Goal: Information Seeking & Learning: Check status

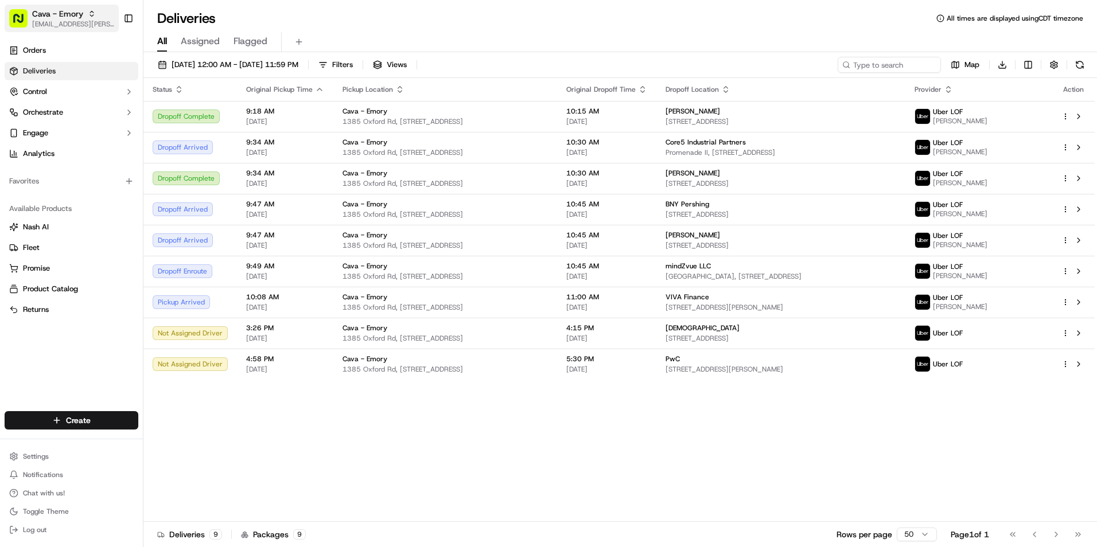
click at [52, 7] on button "Cava - Emory jaidyn.hatchett@cava.com" at bounding box center [62, 19] width 114 height 28
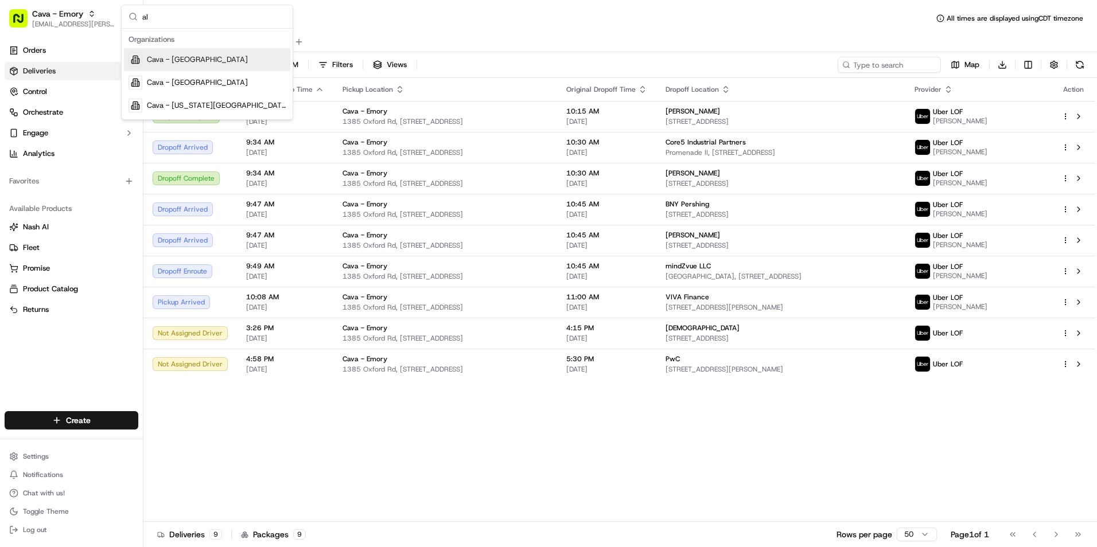
type input "al"
click at [201, 61] on span "Cava - Alexandria" at bounding box center [197, 60] width 101 height 10
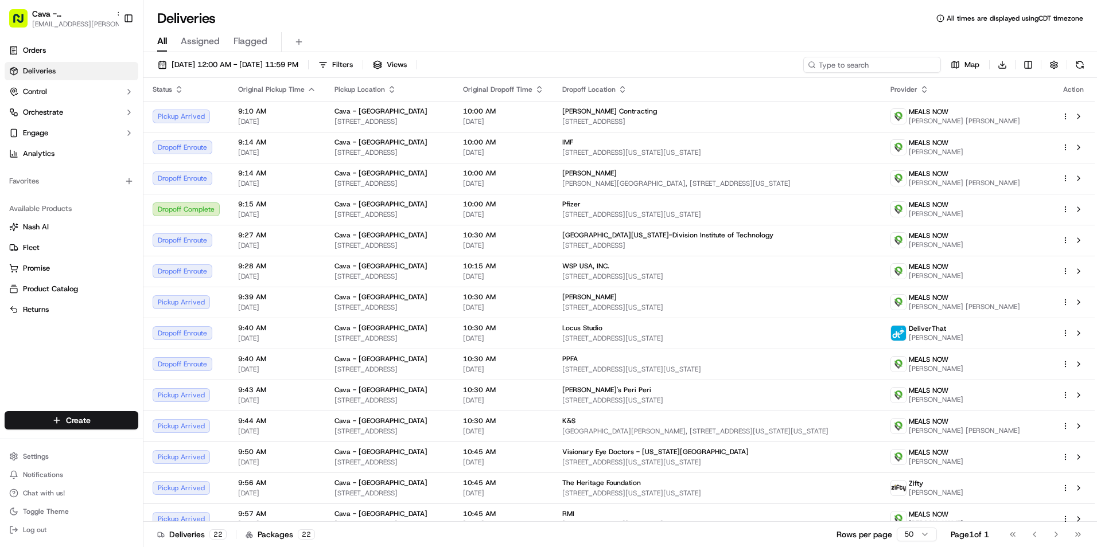
click at [890, 66] on input at bounding box center [872, 65] width 138 height 16
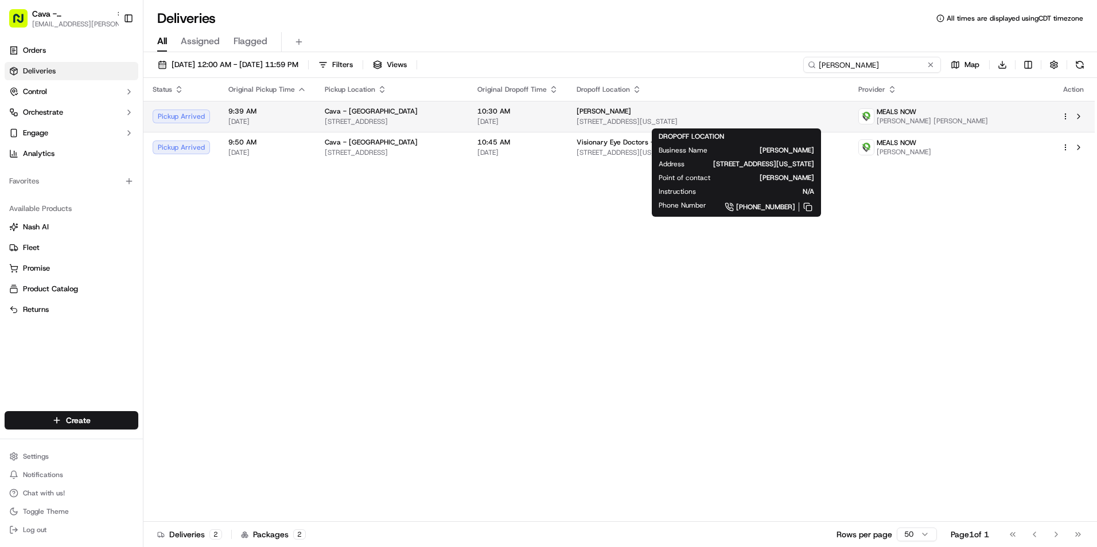
type input "lau"
click at [649, 123] on span "1615 L St NW Suite 1200, Washington, DC 20036, USA" at bounding box center [708, 121] width 263 height 9
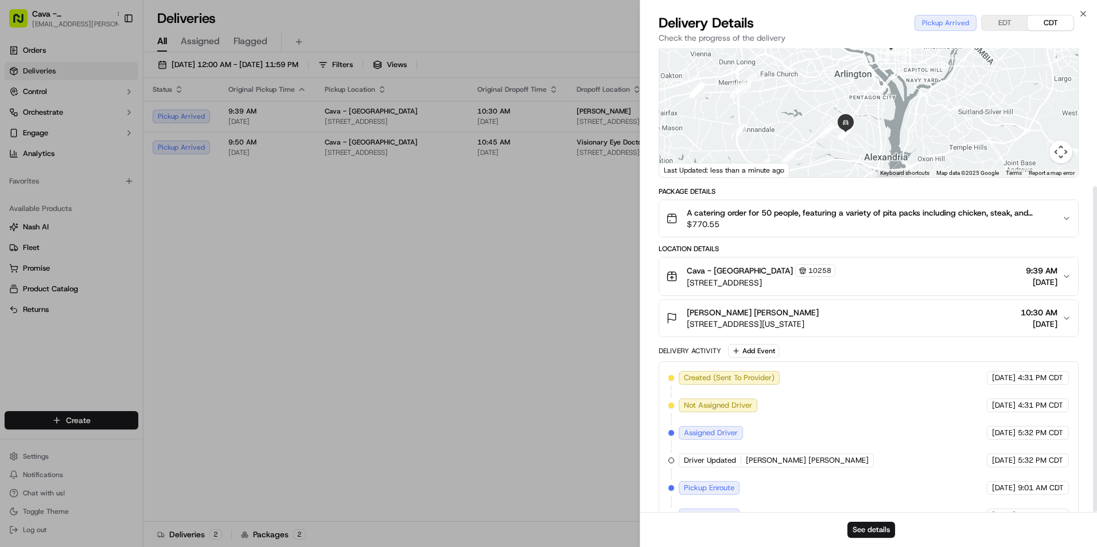
scroll to position [197, 0]
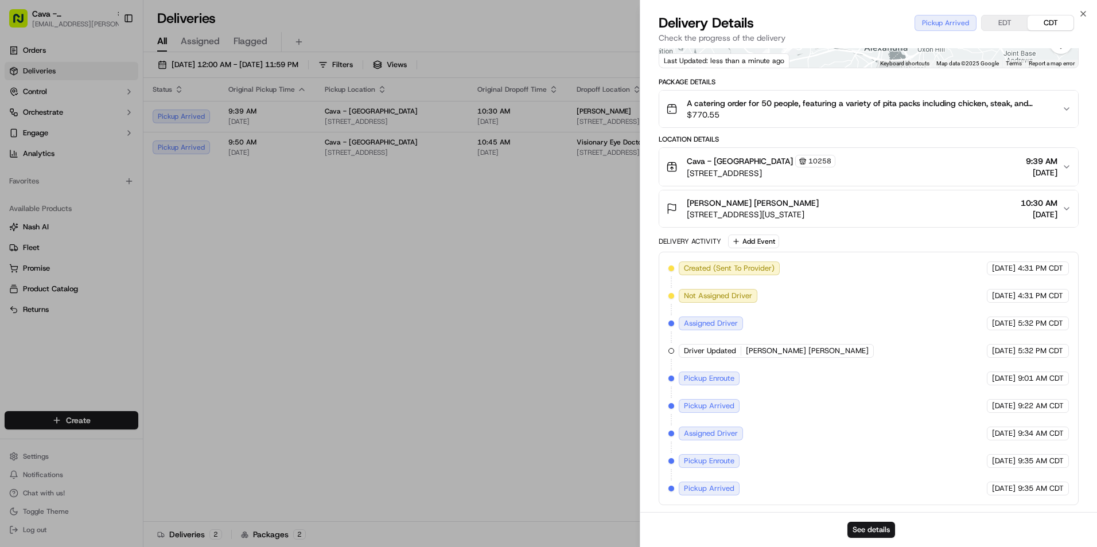
click at [1012, 21] on button "EDT" at bounding box center [1005, 22] width 46 height 15
click at [1035, 20] on button "CDT" at bounding box center [1051, 22] width 46 height 15
click at [1015, 17] on button "EDT" at bounding box center [1005, 22] width 46 height 15
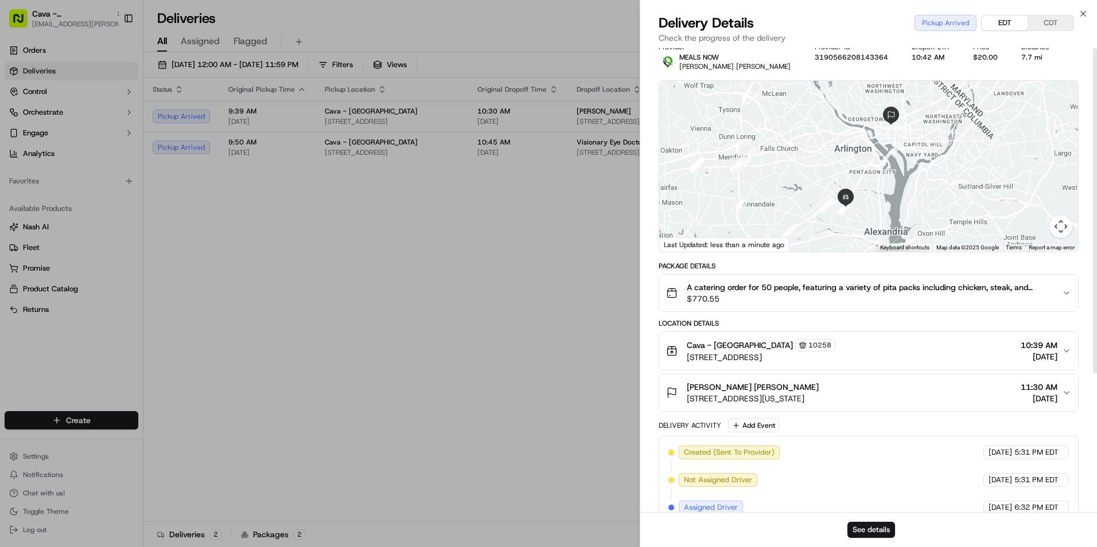
scroll to position [0, 0]
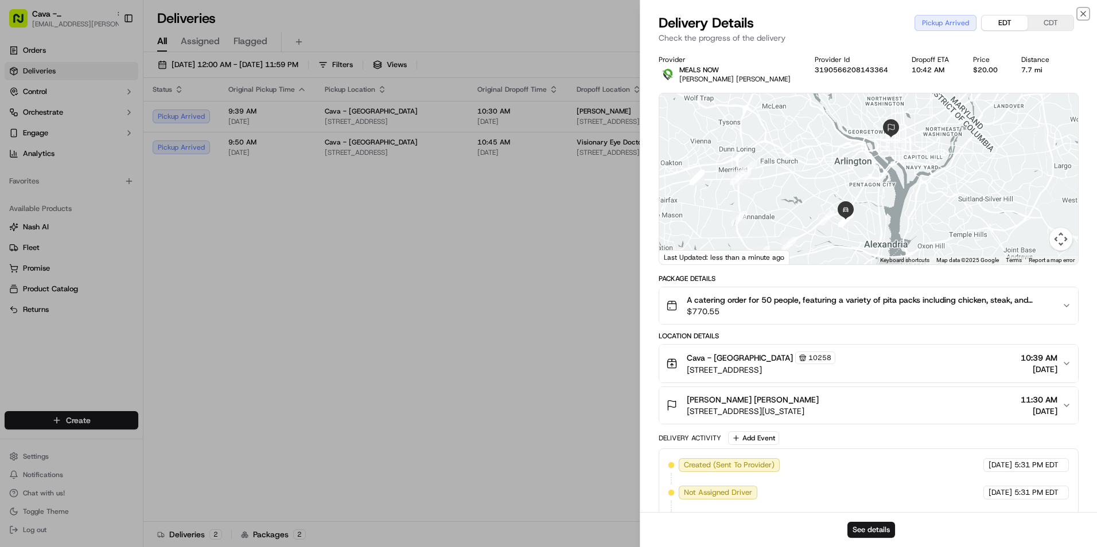
click at [1082, 12] on icon "button" at bounding box center [1083, 13] width 9 height 9
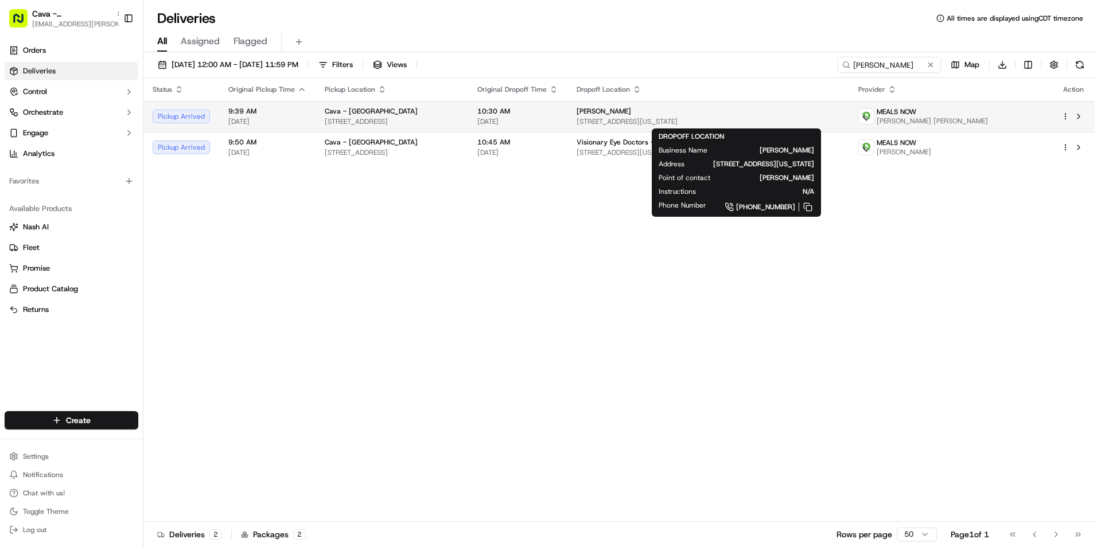
click at [765, 115] on div "Oliver Wyman" at bounding box center [708, 111] width 263 height 9
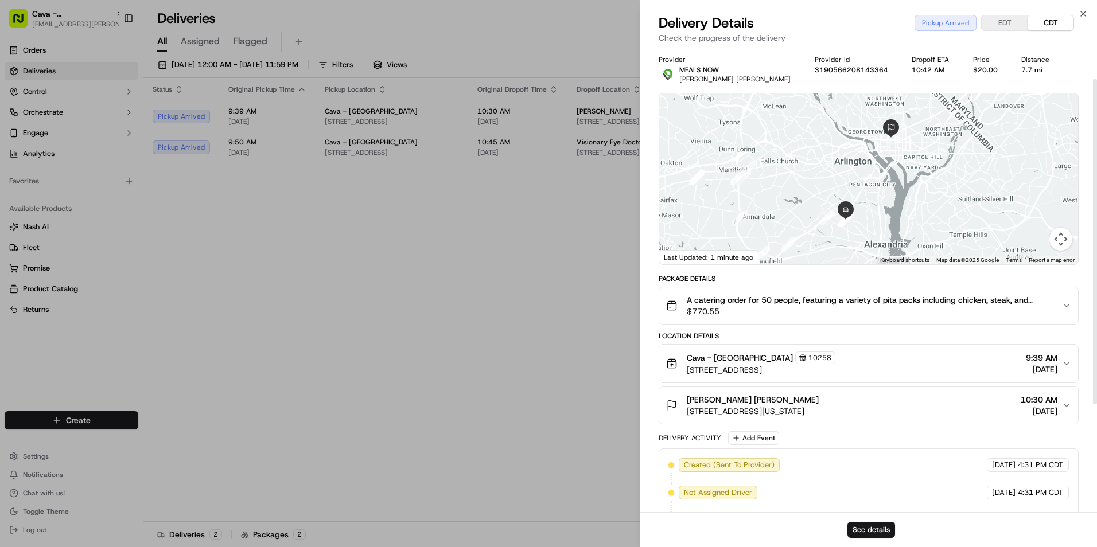
scroll to position [197, 0]
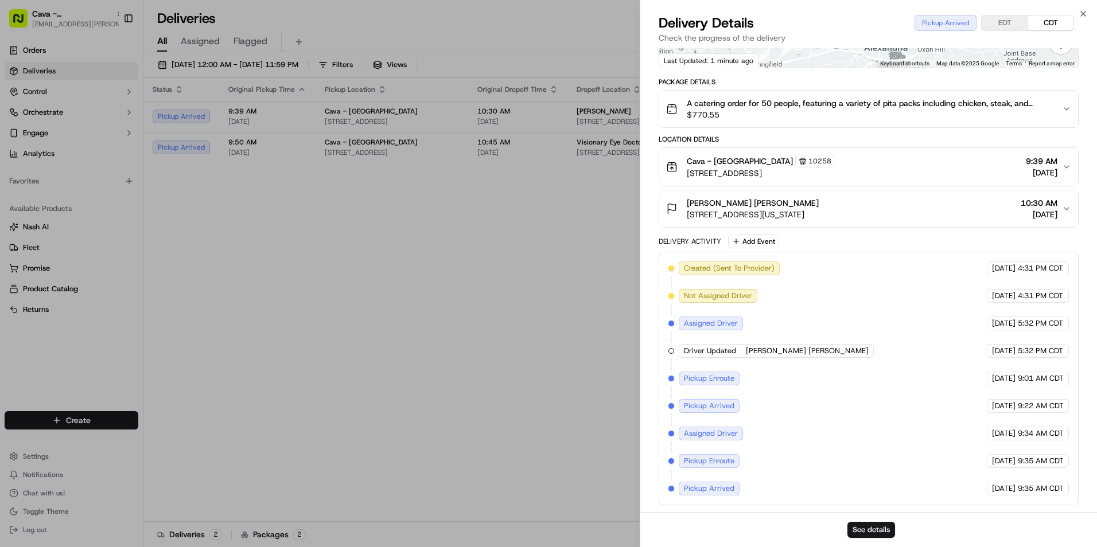
click at [1015, 21] on button "EDT" at bounding box center [1005, 22] width 46 height 15
click at [1080, 12] on icon "button" at bounding box center [1083, 13] width 9 height 9
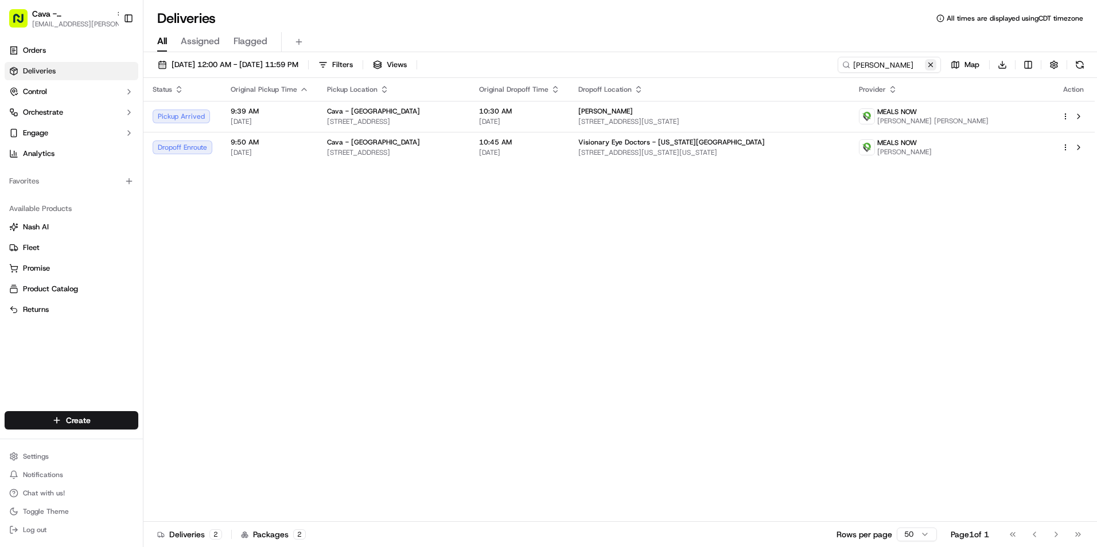
click at [931, 64] on button at bounding box center [930, 64] width 11 height 11
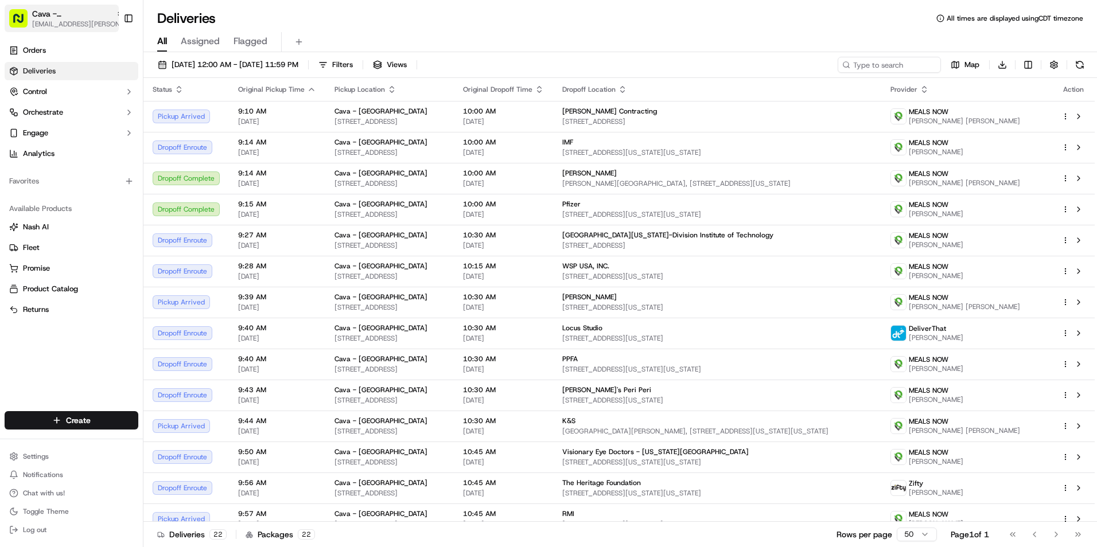
click at [95, 24] on span "[EMAIL_ADDRESS][PERSON_NAME][DOMAIN_NAME]" at bounding box center [78, 24] width 92 height 9
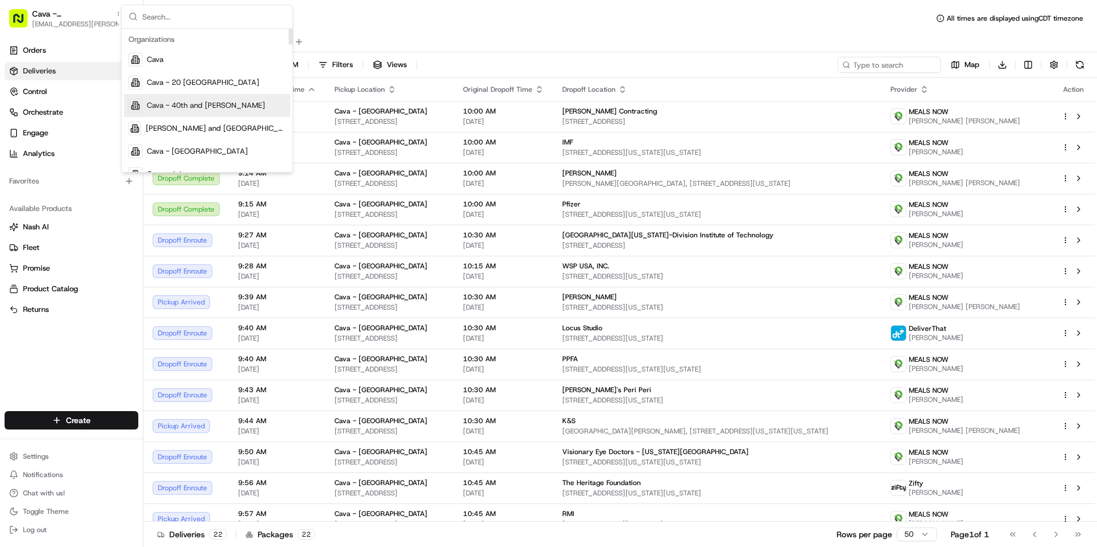
click at [195, 107] on span "Cava - 40th and [PERSON_NAME]" at bounding box center [206, 105] width 118 height 10
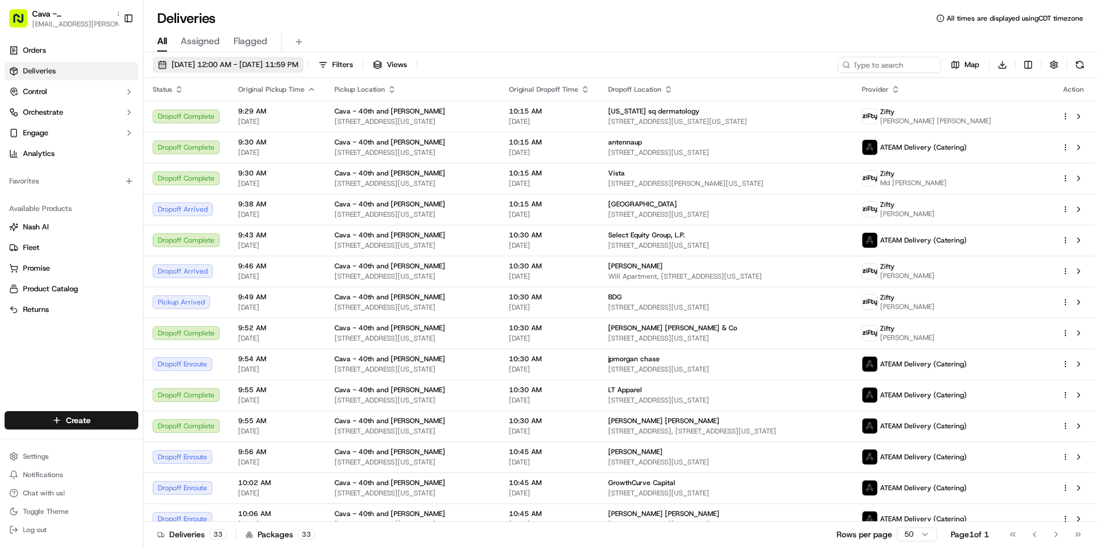
click at [250, 61] on span "[DATE] 12:00 AM - [DATE] 11:59 PM" at bounding box center [235, 65] width 127 height 10
click at [249, 64] on span "[DATE] 12:00 AM - [DATE] 11:59 PM" at bounding box center [235, 65] width 127 height 10
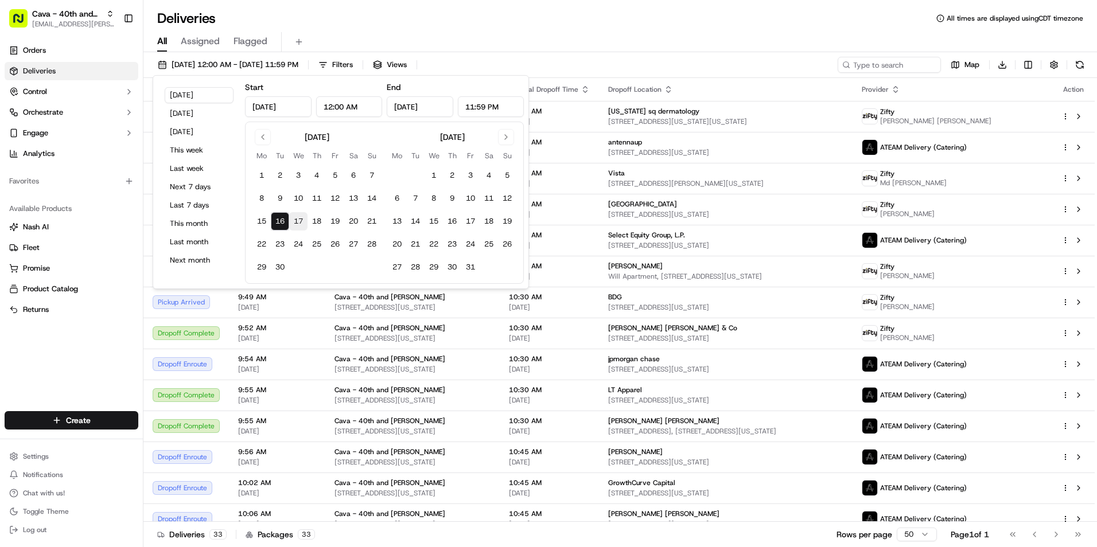
click at [300, 220] on button "17" at bounding box center [298, 221] width 18 height 18
type input "Sep 17, 2025"
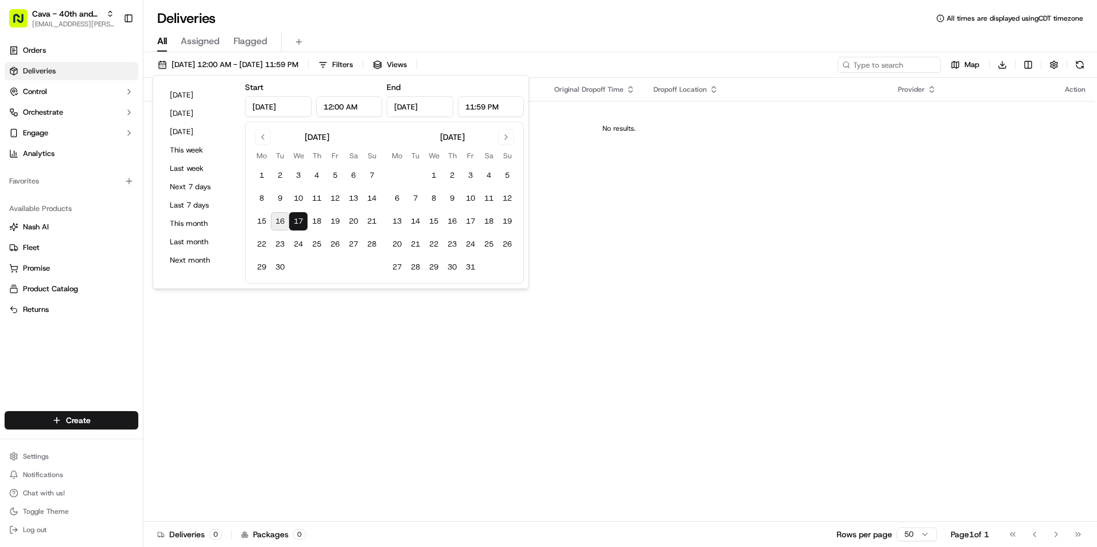
drag, startPoint x: 540, startPoint y: 30, endPoint x: 297, endPoint y: 15, distance: 243.1
click at [535, 28] on div "All Assigned Flagged" at bounding box center [620, 40] width 954 height 25
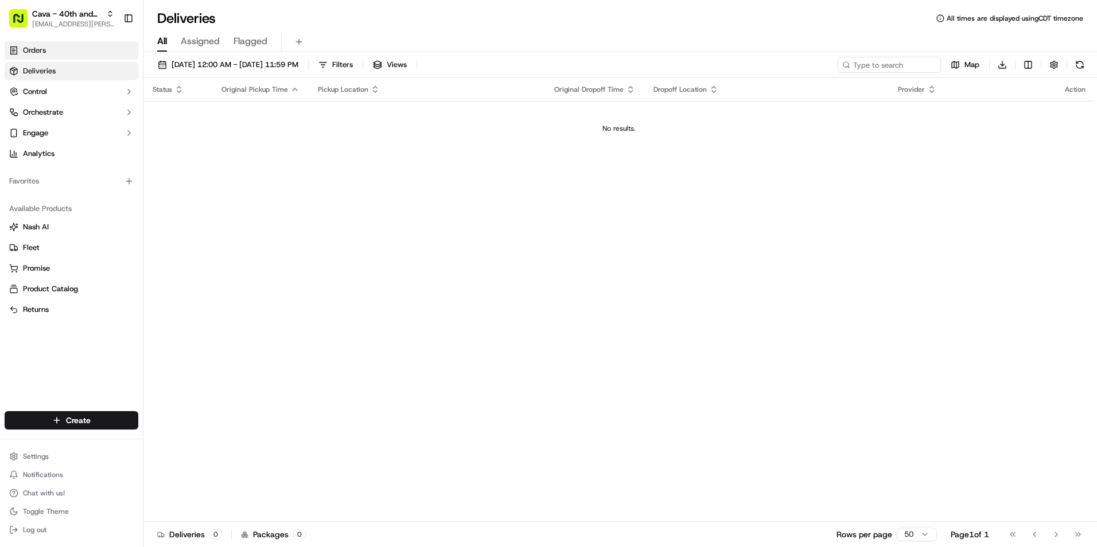
click at [73, 53] on link "Orders" at bounding box center [72, 50] width 134 height 18
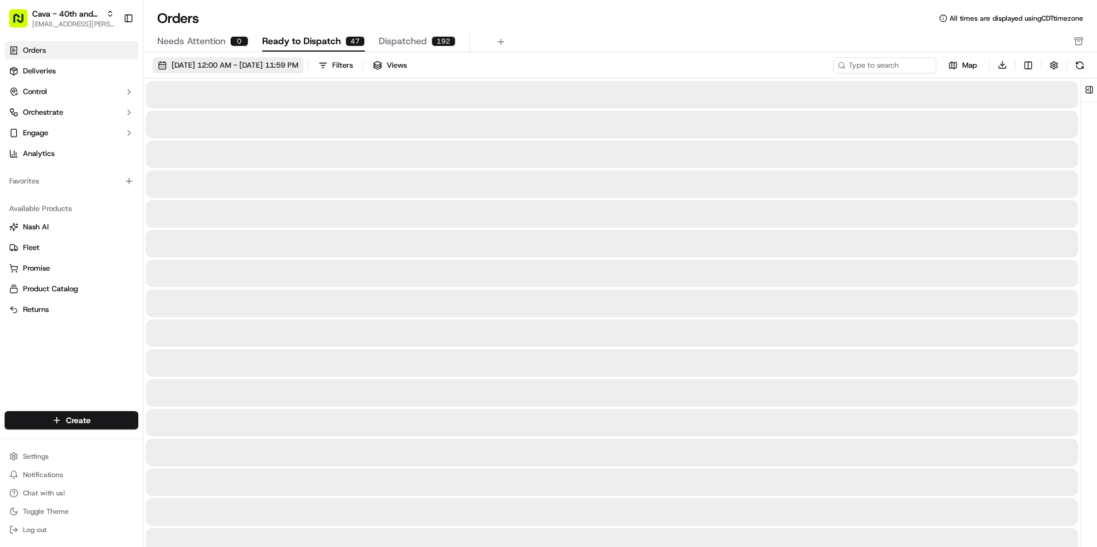
click at [282, 68] on span "09/01/2025 12:00 AM - 09/30/2025 11:59 PM" at bounding box center [235, 65] width 127 height 10
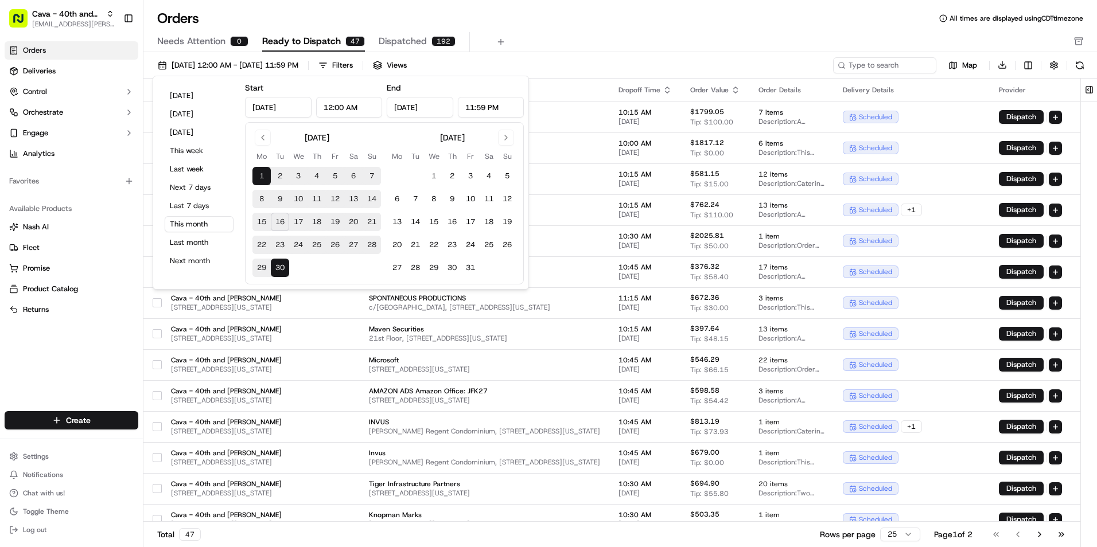
click at [297, 220] on button "17" at bounding box center [298, 222] width 18 height 18
type input "Sep 17, 2025"
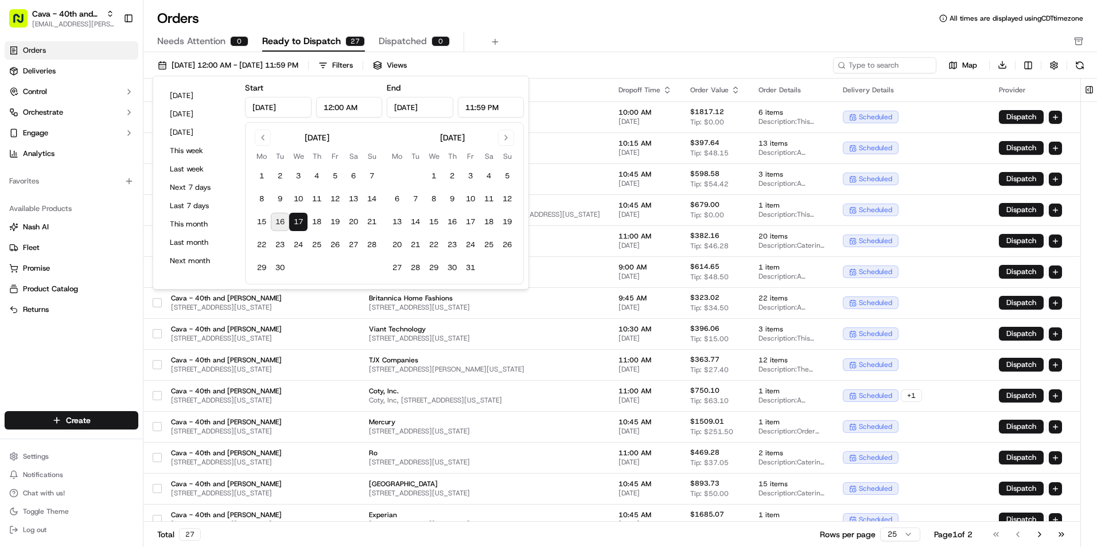
click at [555, 16] on div "Orders All times are displayed using CDT timezone" at bounding box center [620, 18] width 954 height 18
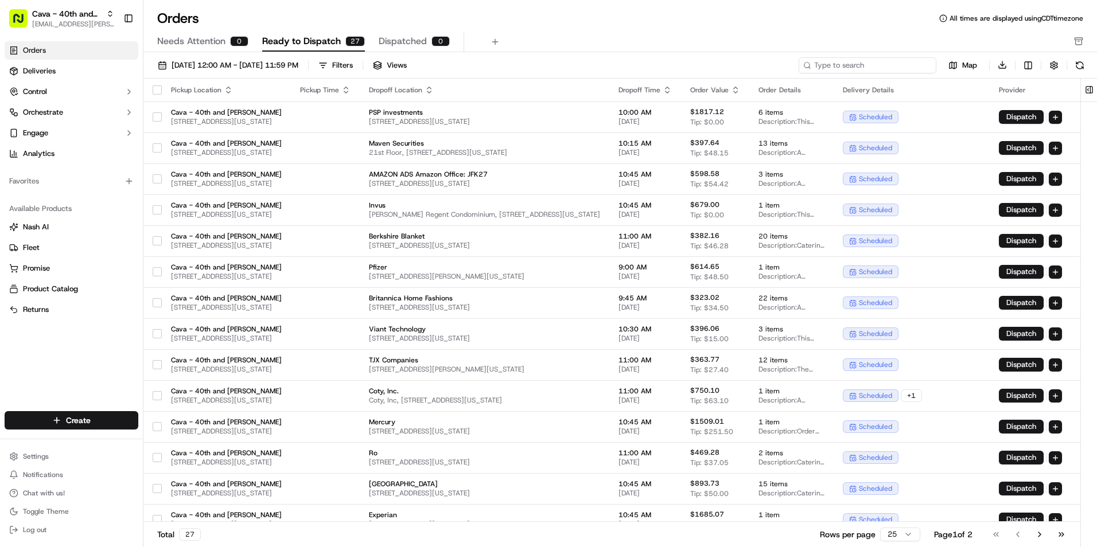
click at [888, 67] on input at bounding box center [868, 65] width 138 height 16
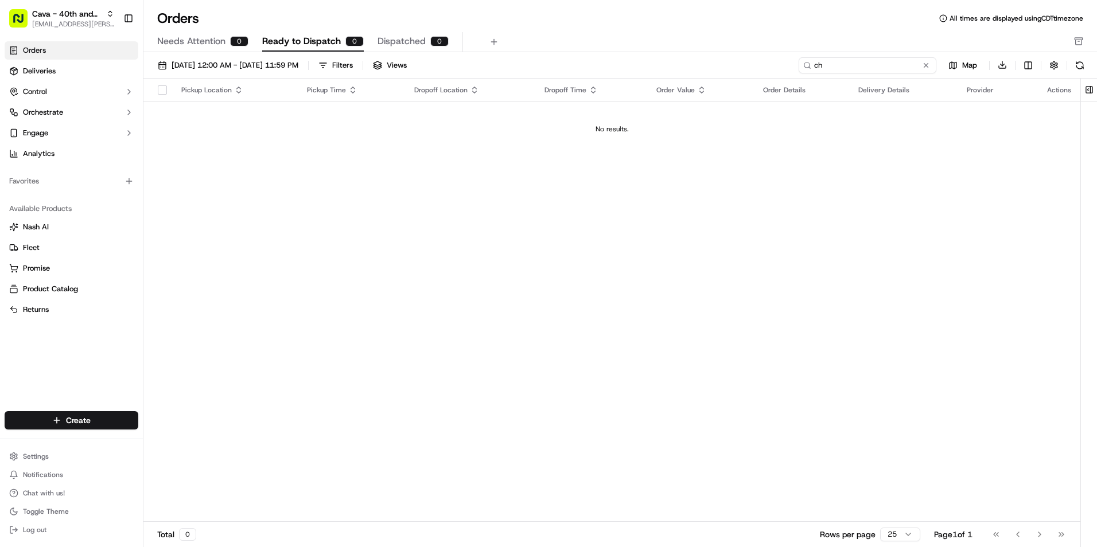
type input "c"
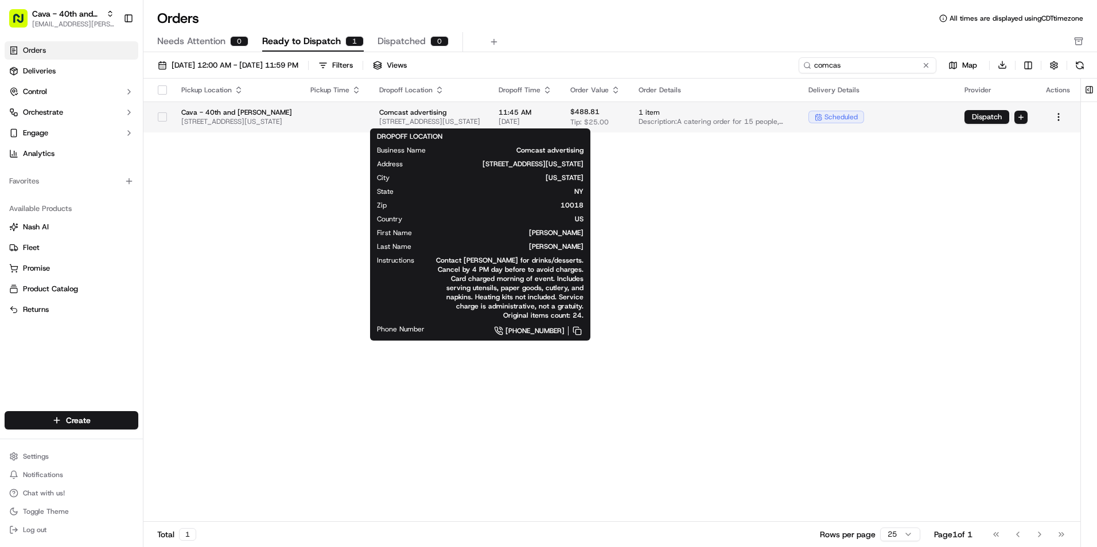
type input "comcas"
click at [480, 122] on span "1407 Broadway, New York, NY 10018, USA" at bounding box center [429, 121] width 101 height 9
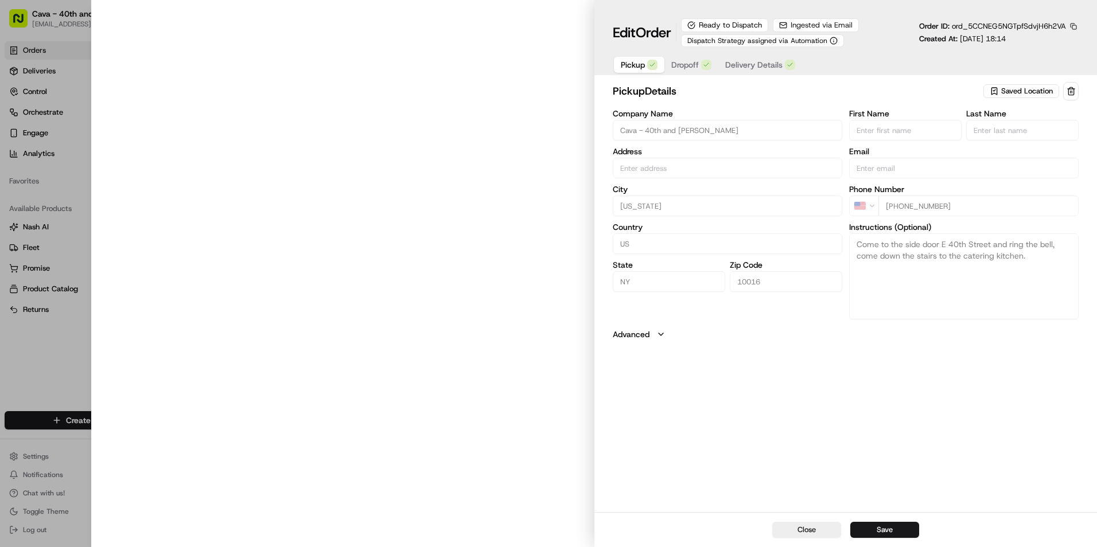
type input "[STREET_ADDRESS][US_STATE]"
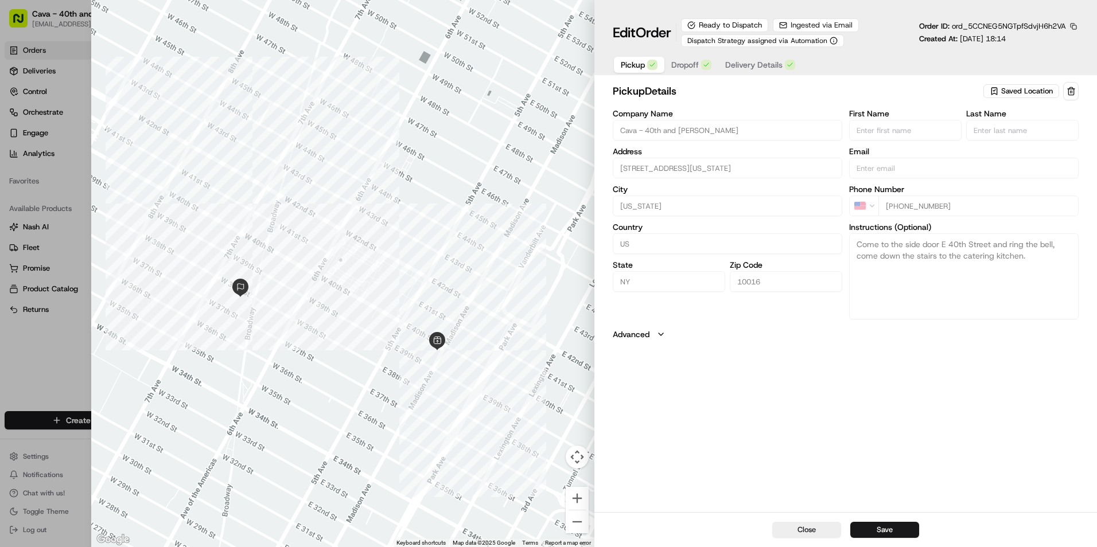
click at [689, 65] on span "Dropoff" at bounding box center [685, 64] width 28 height 11
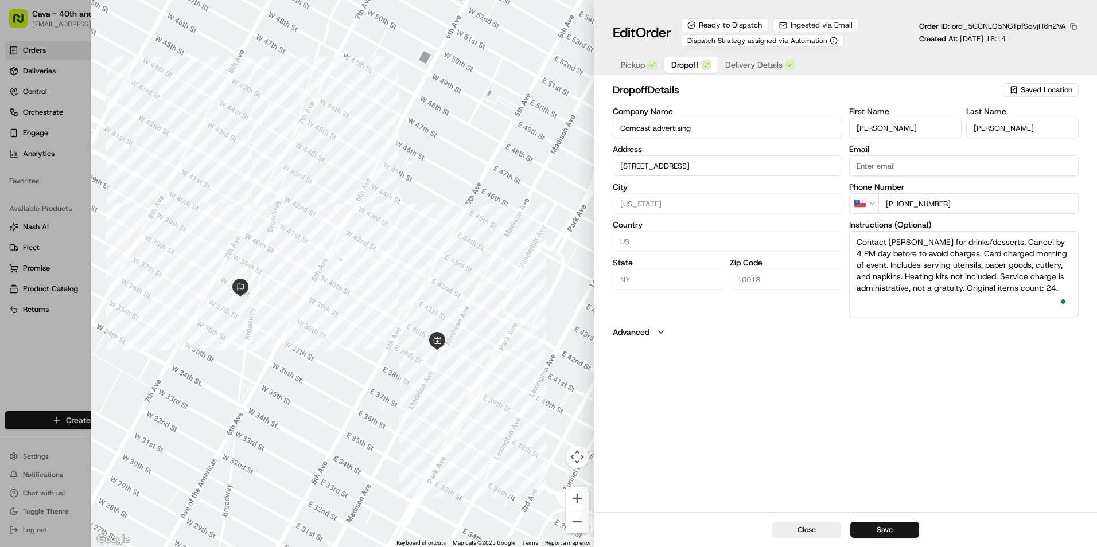
drag, startPoint x: 957, startPoint y: 277, endPoint x: 858, endPoint y: 231, distance: 109.1
click at [858, 231] on div "Instructions (Optional) Contact Alan for drinks/desserts. Cancel by 4 PM day be…" at bounding box center [964, 269] width 230 height 96
paste textarea "Your contact will be Hannah Nardone 929-798-9182 You will take the freight elev…"
type input "1407 BroadwayNew York, NY 10018"
type textarea "Your contact will be Hannah Nardone 929-798-9182 You will take the freight elev…"
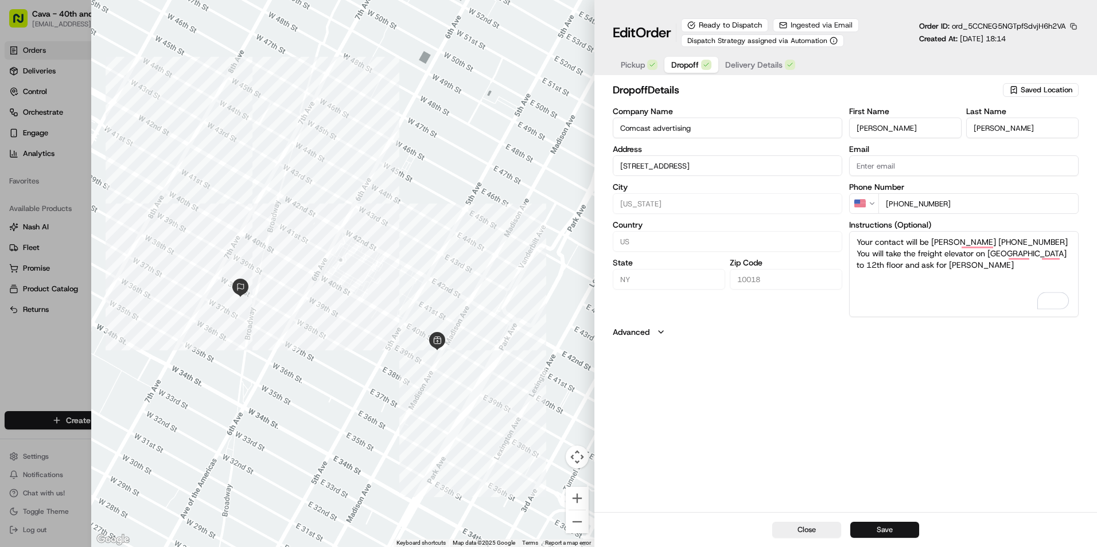
click at [901, 529] on button "Save" at bounding box center [884, 530] width 69 height 16
type input "1407 BroadwayNew York, NY 10018"
type input "+1"
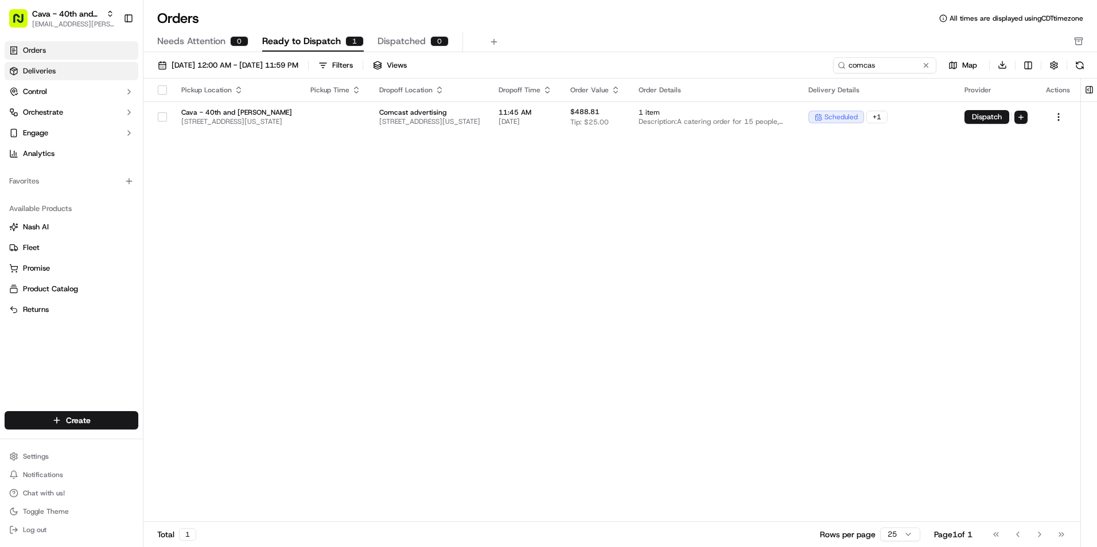
click at [66, 75] on link "Deliveries" at bounding box center [72, 71] width 134 height 18
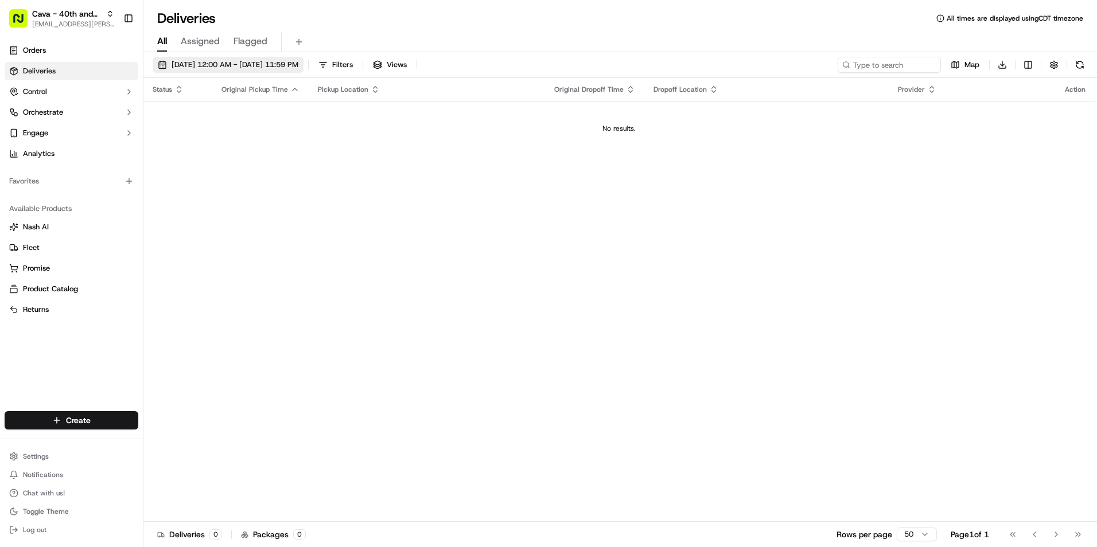
drag, startPoint x: 310, startPoint y: 61, endPoint x: 306, endPoint y: 67, distance: 6.2
click at [298, 61] on span "09/17/2025 12:00 AM - 09/17/2025 11:59 PM" at bounding box center [235, 65] width 127 height 10
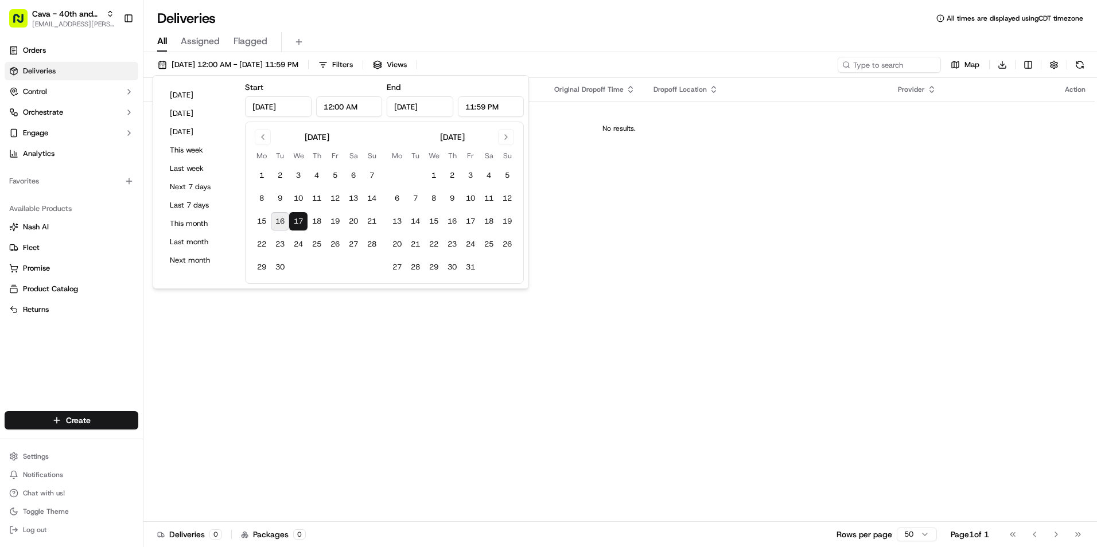
click at [282, 225] on button "16" at bounding box center [280, 221] width 18 height 18
type input "Sep 16, 2025"
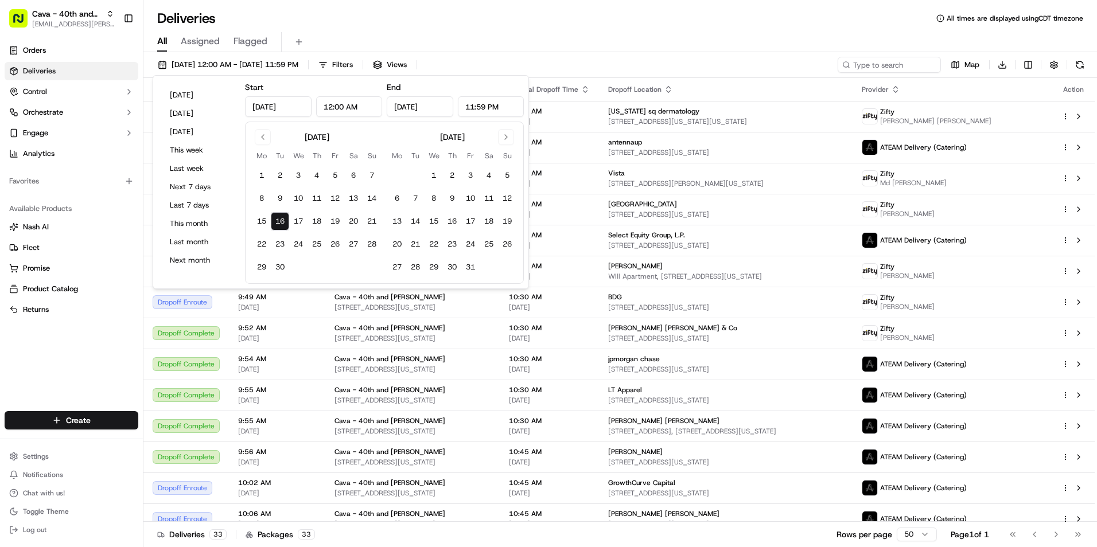
click at [445, 29] on div "All Assigned Flagged" at bounding box center [620, 40] width 954 height 25
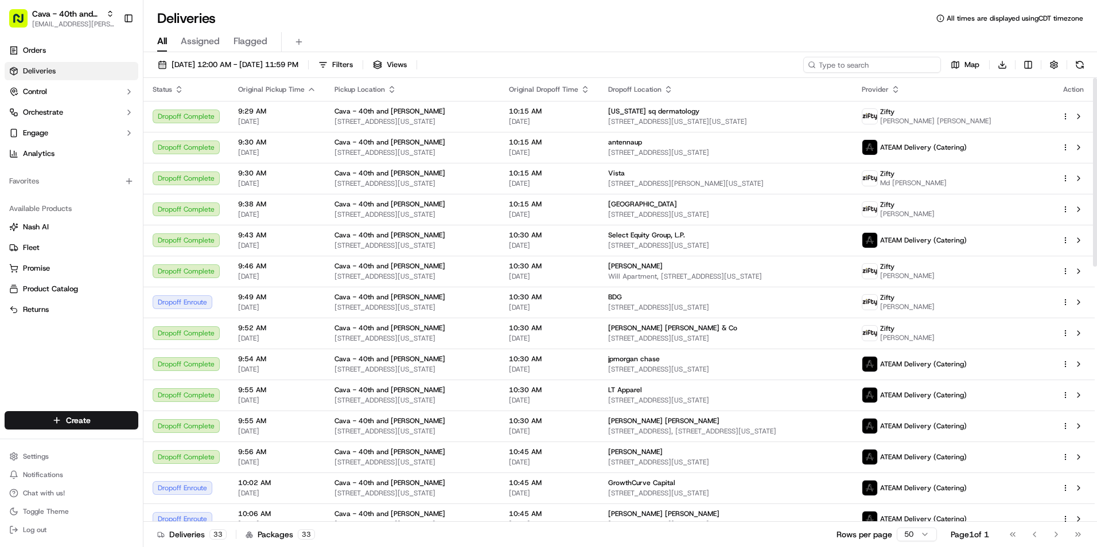
click at [854, 64] on input at bounding box center [872, 65] width 138 height 16
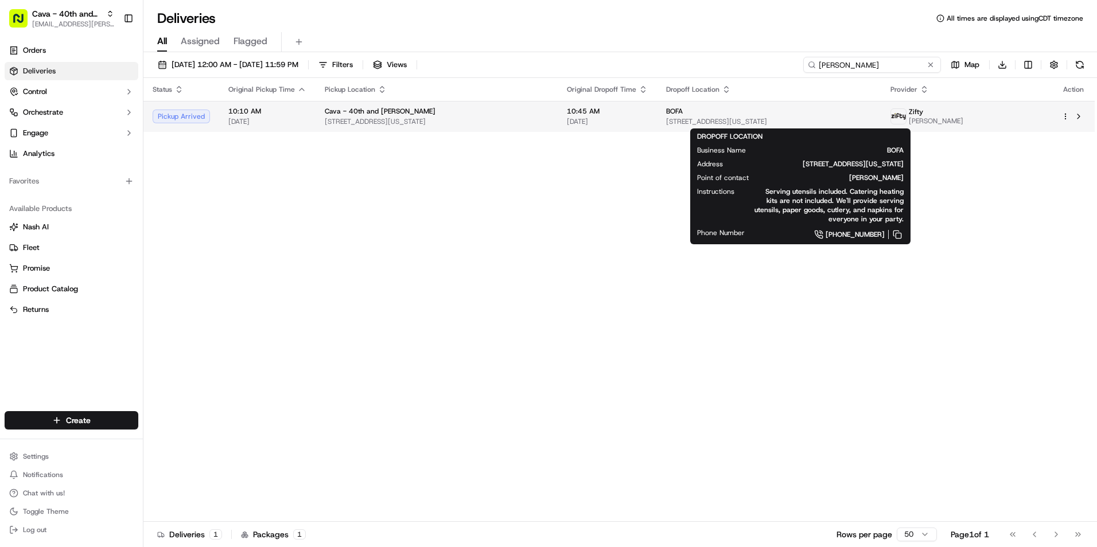
type input "alexis"
click at [721, 108] on div "BOFA" at bounding box center [768, 111] width 205 height 9
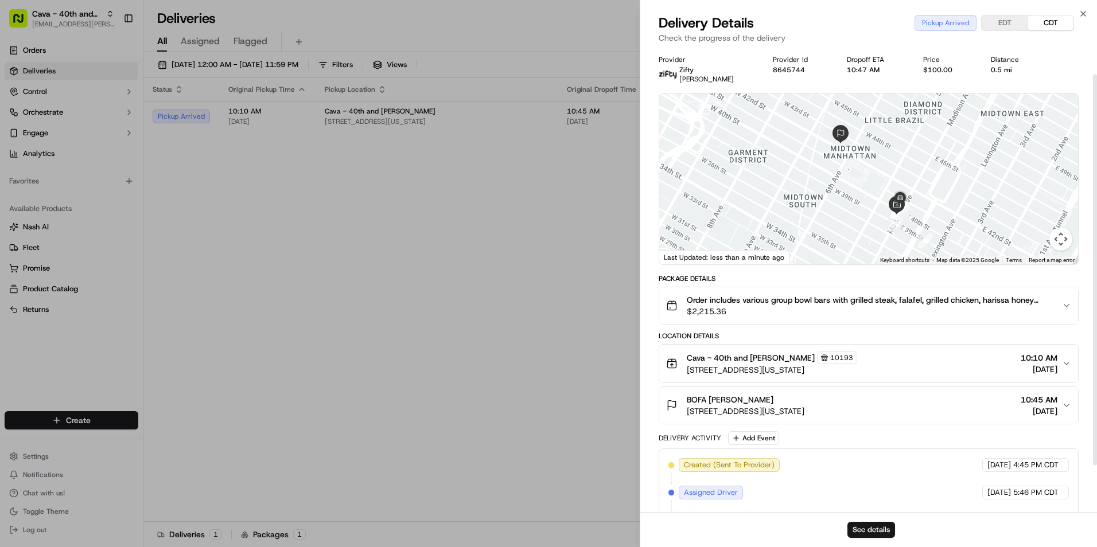
scroll to position [57, 0]
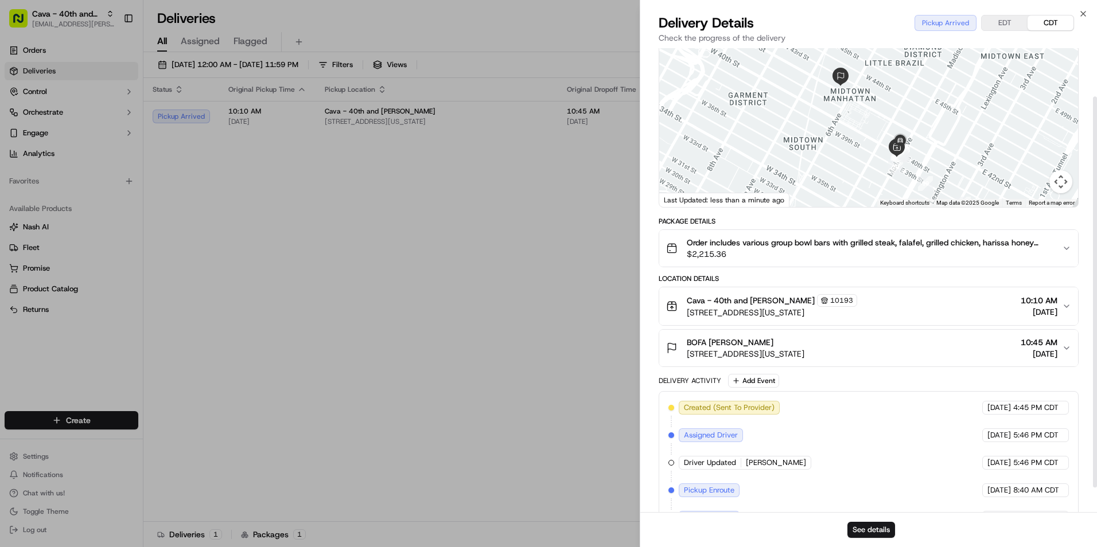
click at [1000, 18] on button "EDT" at bounding box center [1005, 22] width 46 height 15
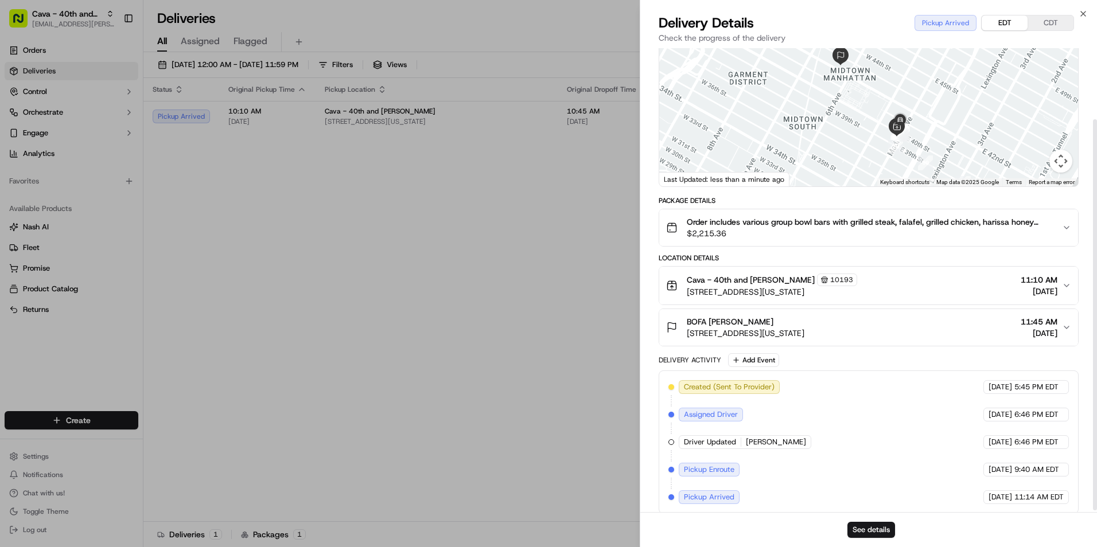
scroll to position [87, 0]
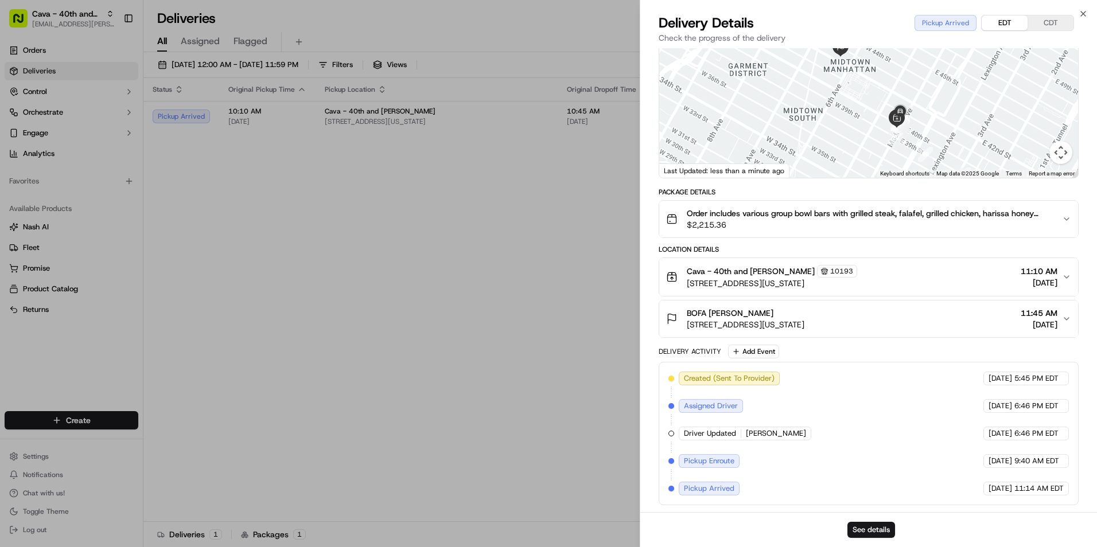
click at [955, 313] on div "BOFA Alexis Beechner 115 W 42nd St, New York, NY 10036, USA 11:45 AM 09/16/2025" at bounding box center [864, 319] width 396 height 23
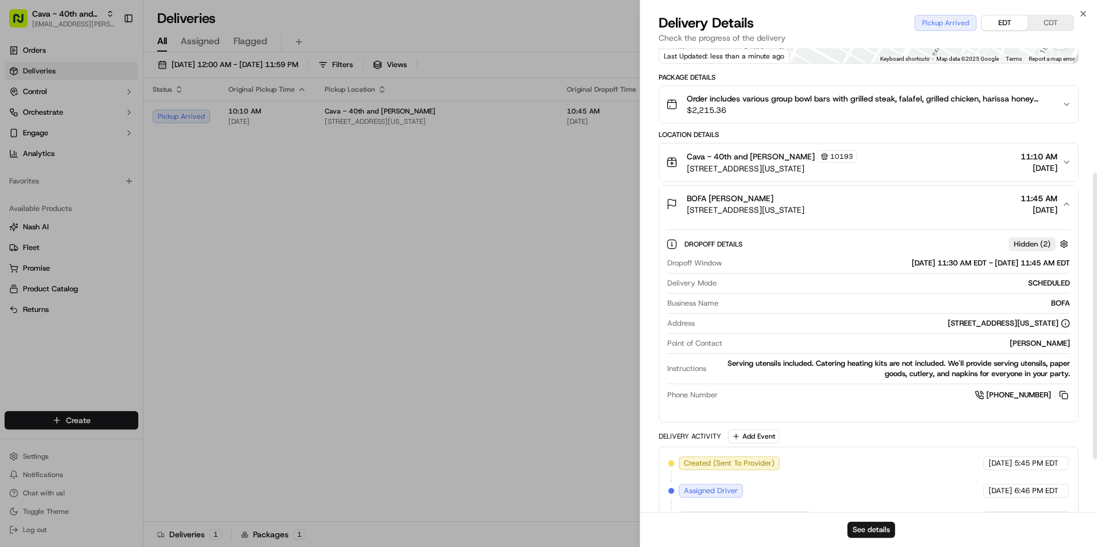
click at [985, 203] on div "BOFA Alexis Beechner 115 W 42nd St, New York, NY 10036, USA 11:45 AM 09/16/2025" at bounding box center [864, 204] width 396 height 23
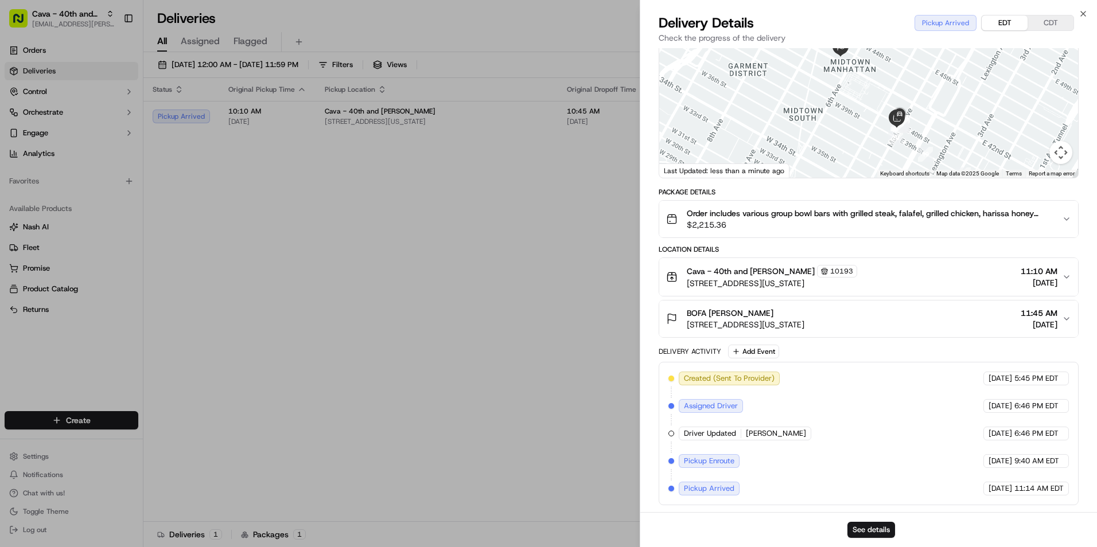
click at [1089, 4] on div "Close Delivery Details Pickup Arrived EDT CDT Check the progress of the deliver…" at bounding box center [868, 273] width 457 height 547
click at [1090, 9] on div "Close Delivery Details Pickup Arrived EDT CDT Check the progress of the deliver…" at bounding box center [868, 273] width 457 height 547
click at [1080, 14] on icon "button" at bounding box center [1083, 13] width 9 height 9
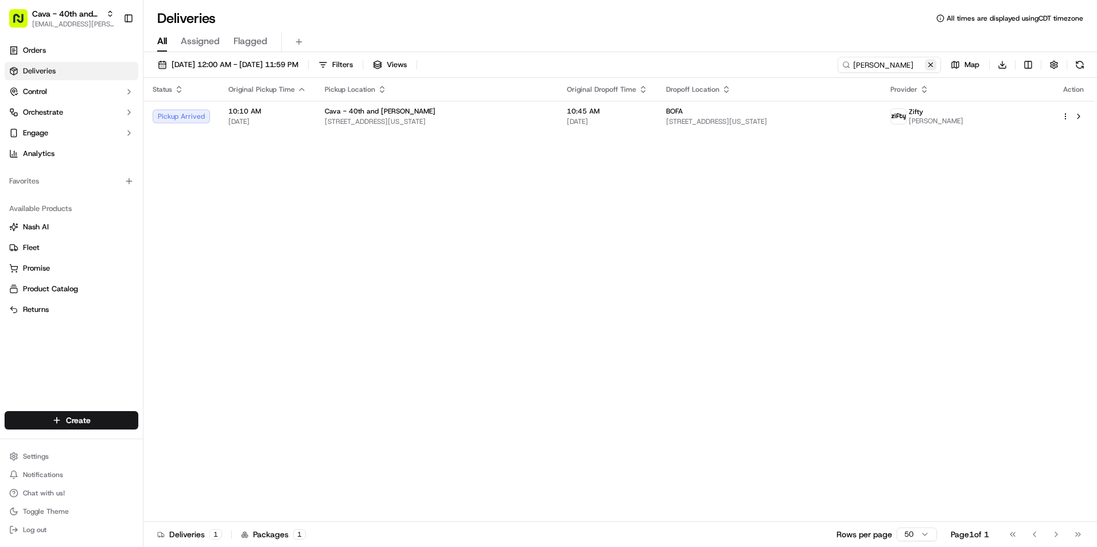
click at [929, 66] on button at bounding box center [930, 64] width 11 height 11
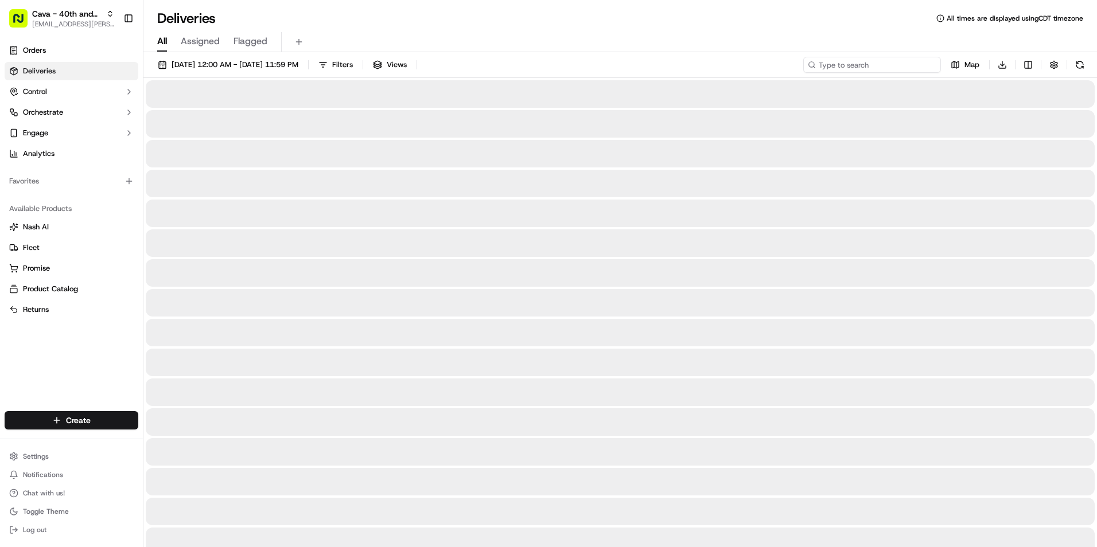
click at [888, 64] on input at bounding box center [872, 65] width 138 height 16
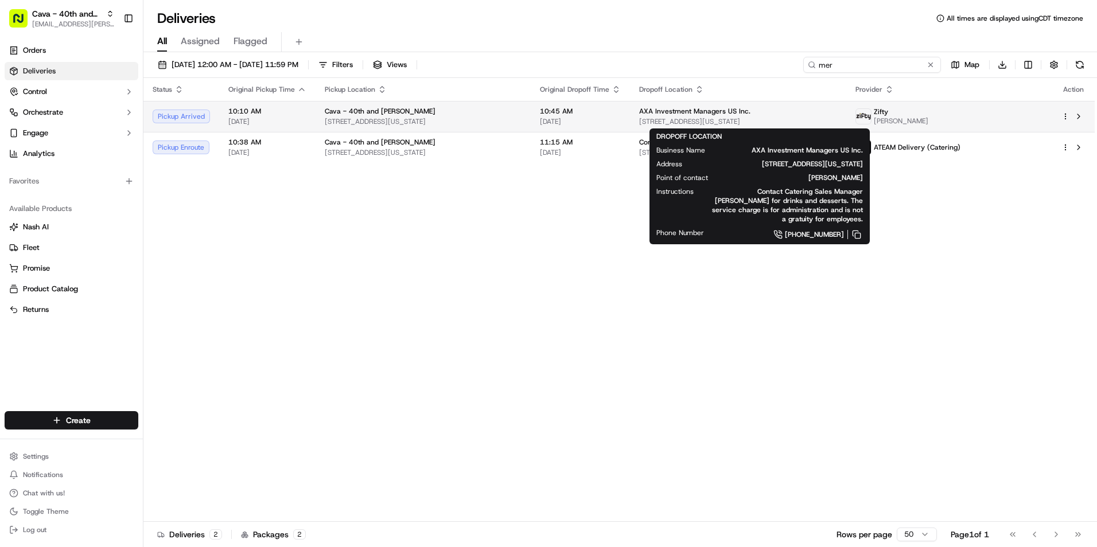
type input "mer"
click at [704, 111] on span "AXA Investment Managers US Inc." at bounding box center [694, 111] width 111 height 9
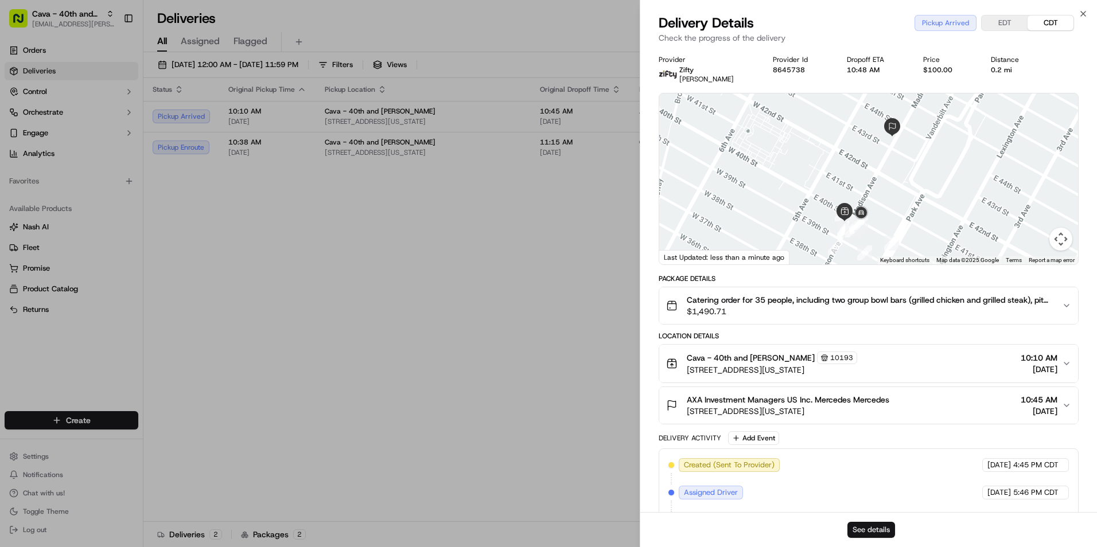
click at [870, 524] on button "See details" at bounding box center [871, 530] width 48 height 16
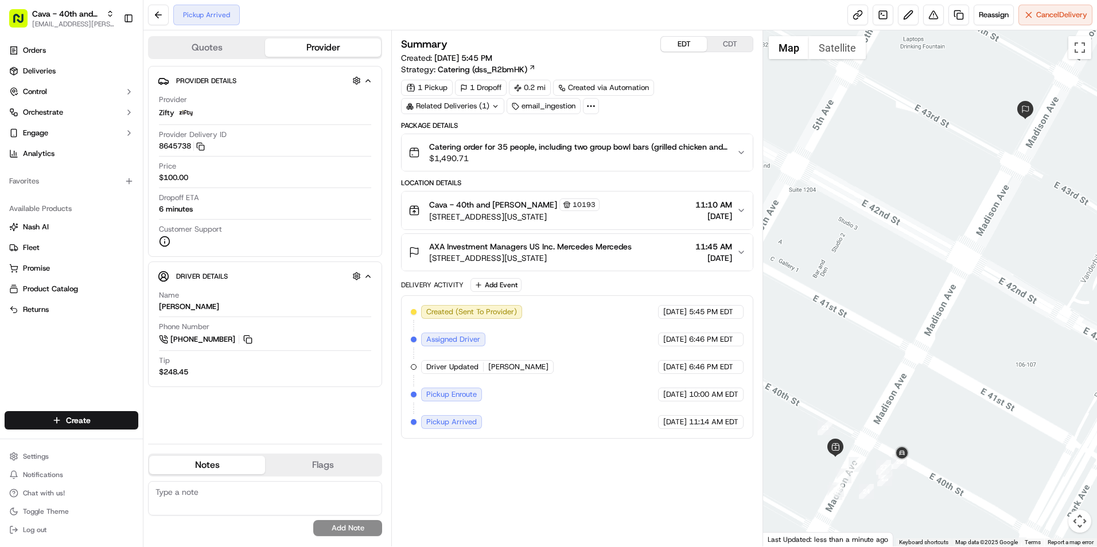
click at [687, 44] on button "EDT" at bounding box center [684, 44] width 46 height 15
click at [153, 20] on button at bounding box center [158, 15] width 21 height 21
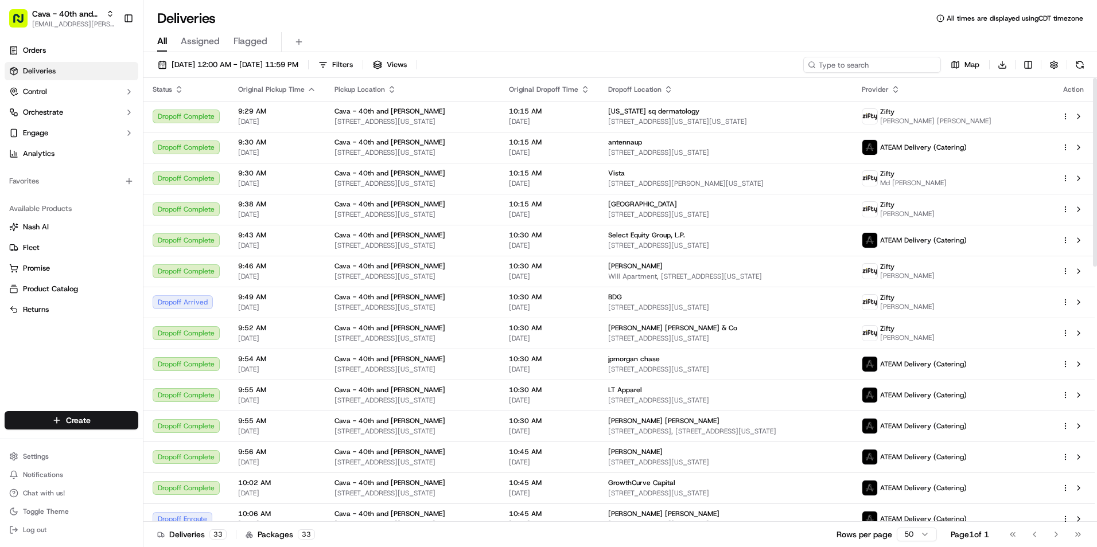
click at [853, 67] on input at bounding box center [872, 65] width 138 height 16
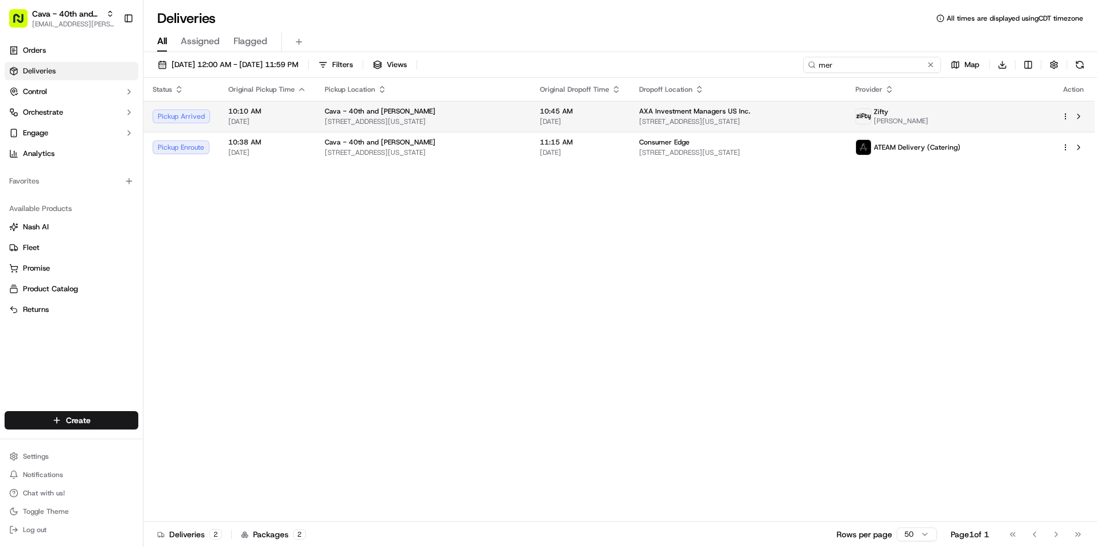
type input "mer"
click at [734, 127] on td "AXA Investment Managers US Inc. 340 Madison Ave #200, New York, NY 10173, USA" at bounding box center [738, 116] width 216 height 31
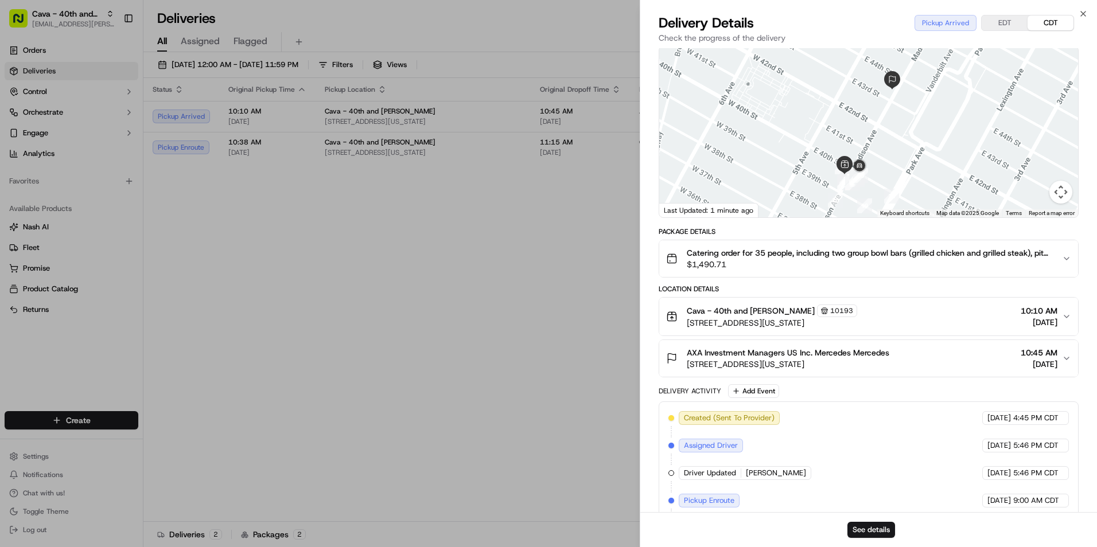
scroll to position [87, 0]
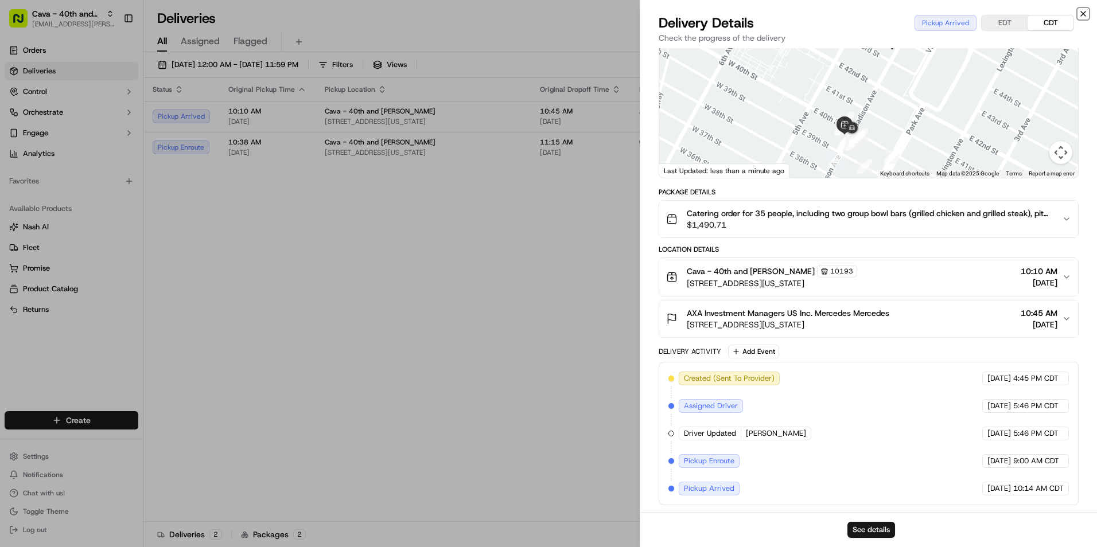
click at [1083, 14] on icon "button" at bounding box center [1083, 13] width 5 height 5
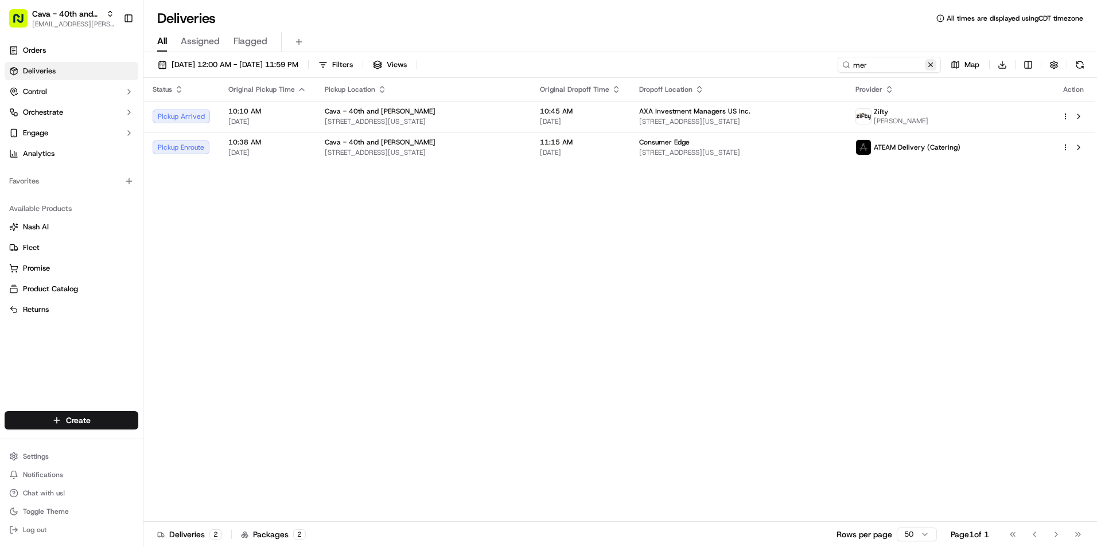
click at [930, 62] on button at bounding box center [930, 64] width 11 height 11
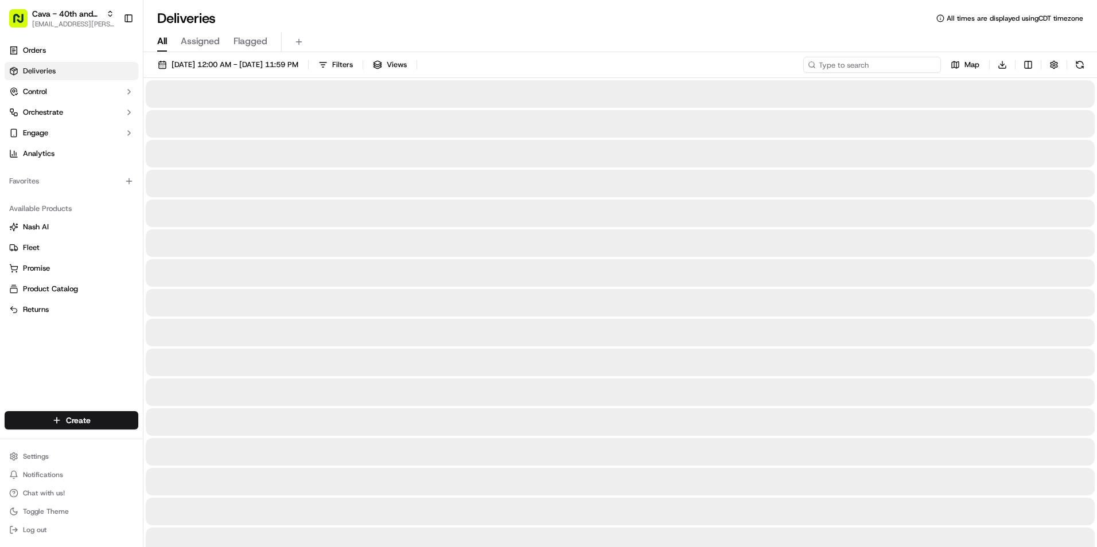
click at [905, 63] on input at bounding box center [872, 65] width 138 height 16
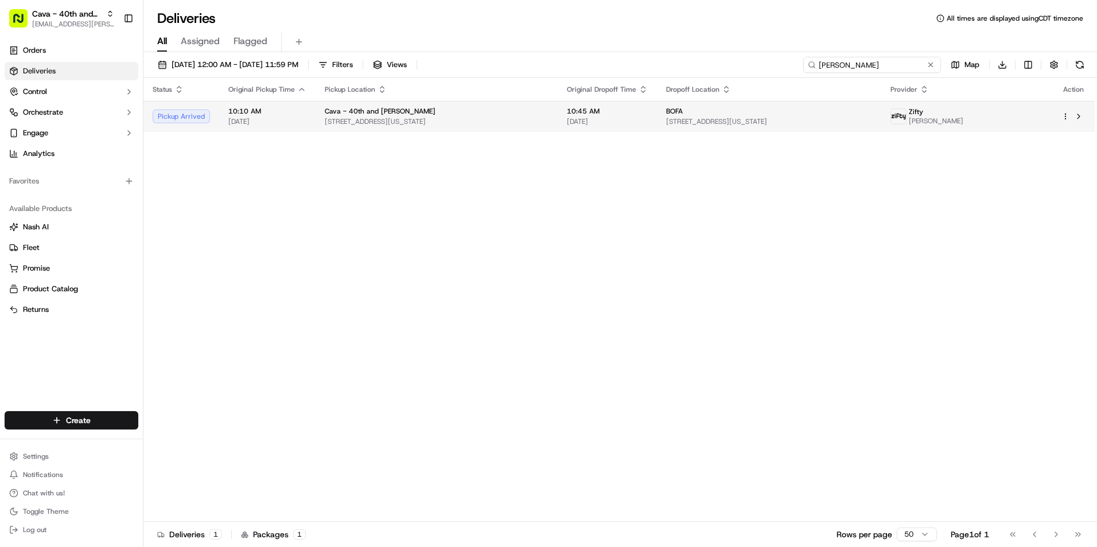
type input "alexis"
click at [673, 122] on td "BOFA [STREET_ADDRESS][US_STATE]" at bounding box center [769, 116] width 224 height 31
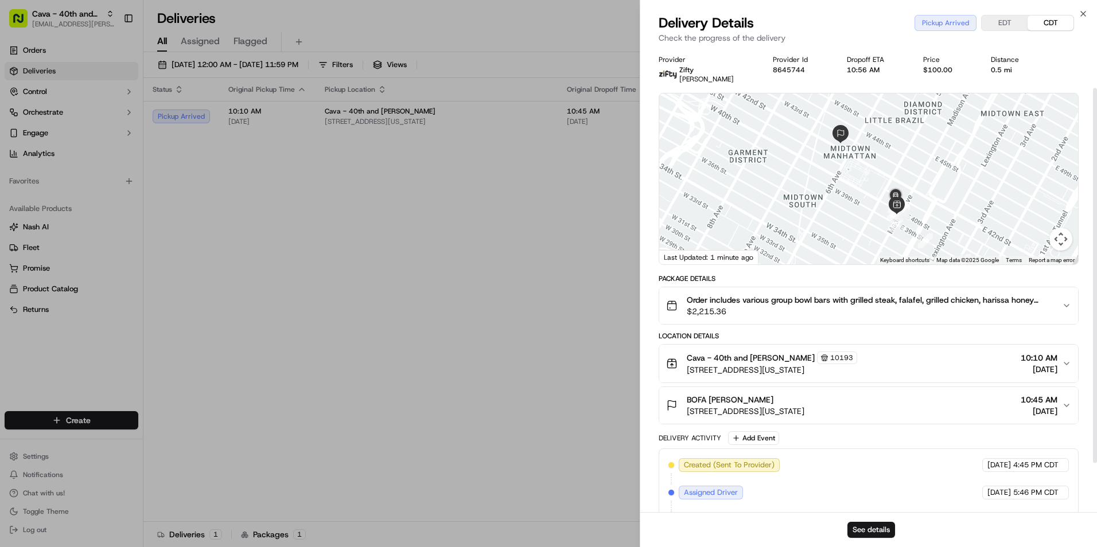
scroll to position [87, 0]
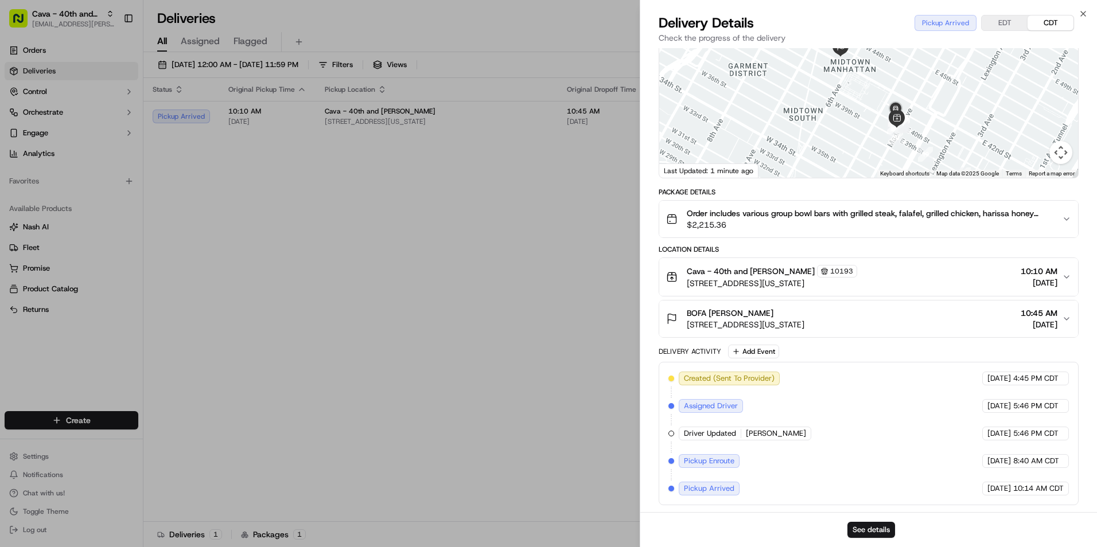
click at [1013, 20] on button "EDT" at bounding box center [1005, 22] width 46 height 15
click at [971, 129] on div at bounding box center [868, 92] width 419 height 171
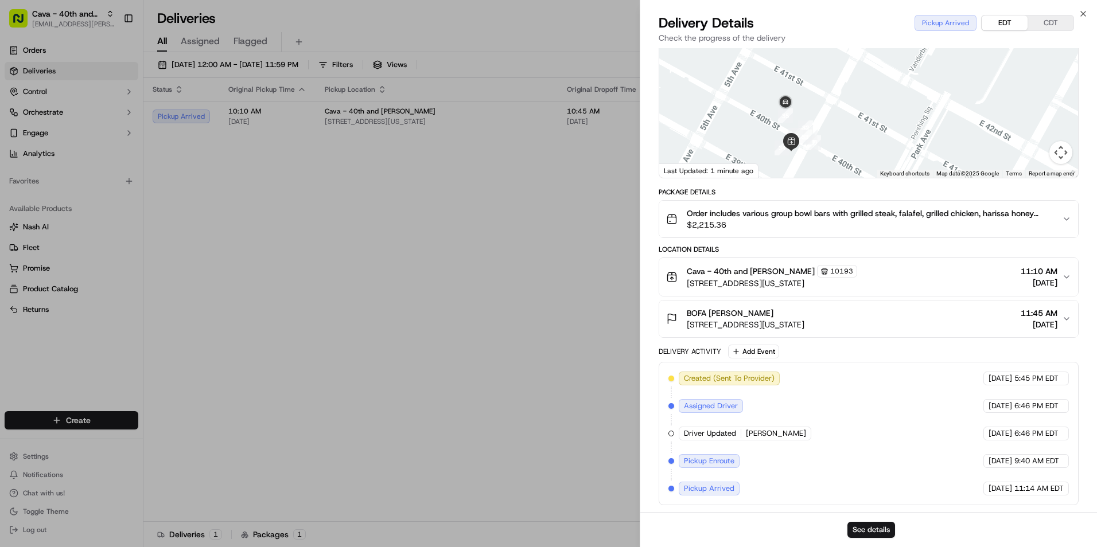
drag, startPoint x: 889, startPoint y: 96, endPoint x: 916, endPoint y: 177, distance: 85.3
click at [916, 177] on div "1 2 3 4 5 6 7 8 9 10 11 12 13 14 15 16 17 18 19 20 21 22 23 24 25 26 27 28 29 3…" at bounding box center [868, 92] width 419 height 171
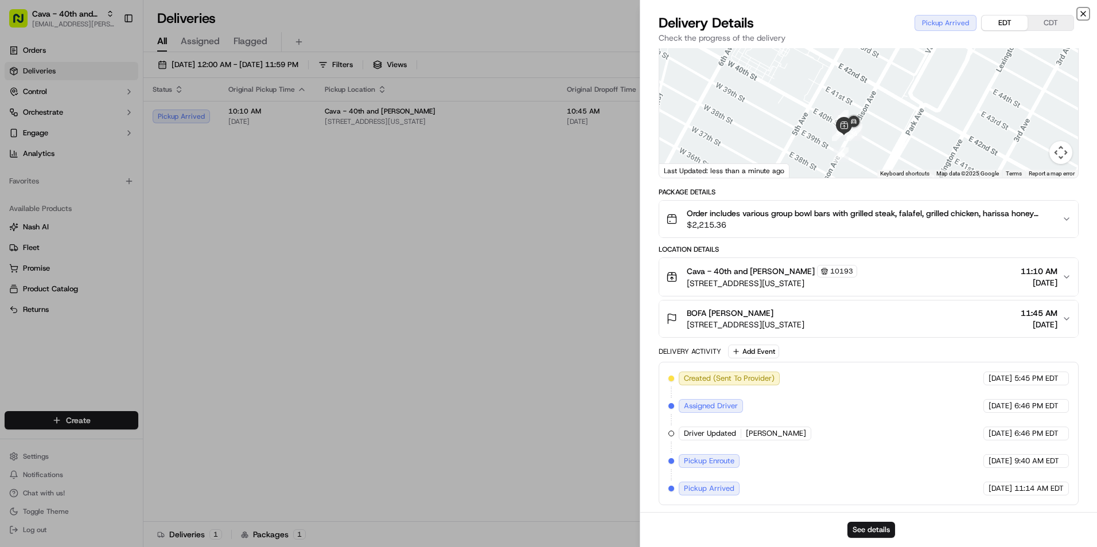
click at [1085, 10] on icon "button" at bounding box center [1083, 13] width 9 height 9
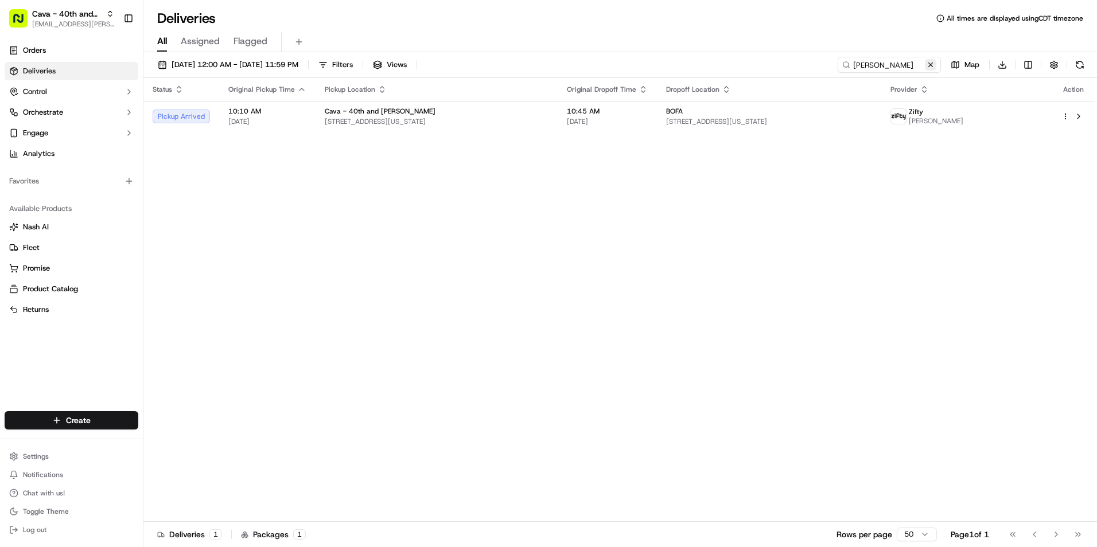
click at [928, 65] on button at bounding box center [930, 64] width 11 height 11
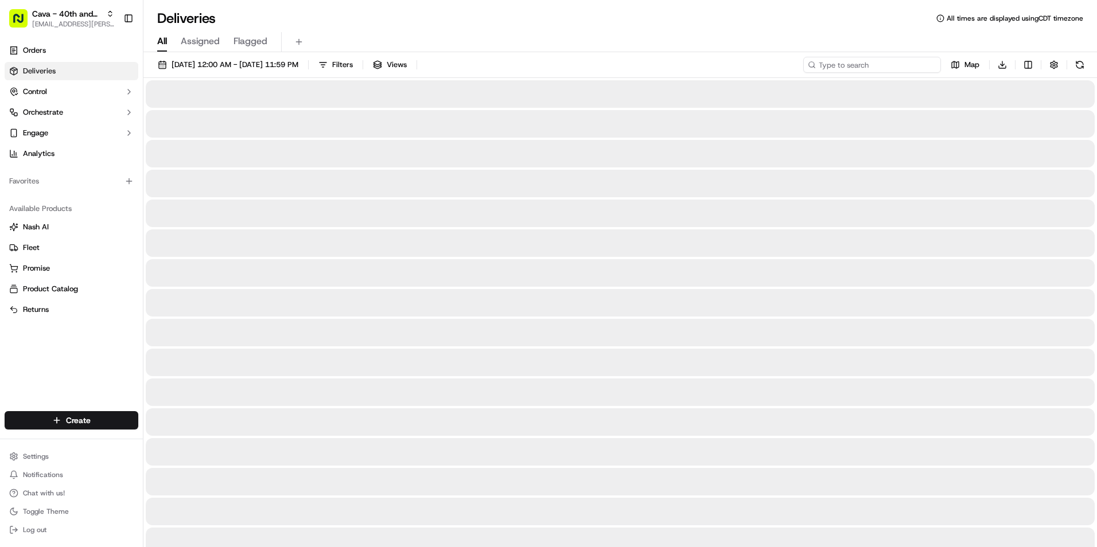
click at [913, 65] on input at bounding box center [872, 65] width 138 height 16
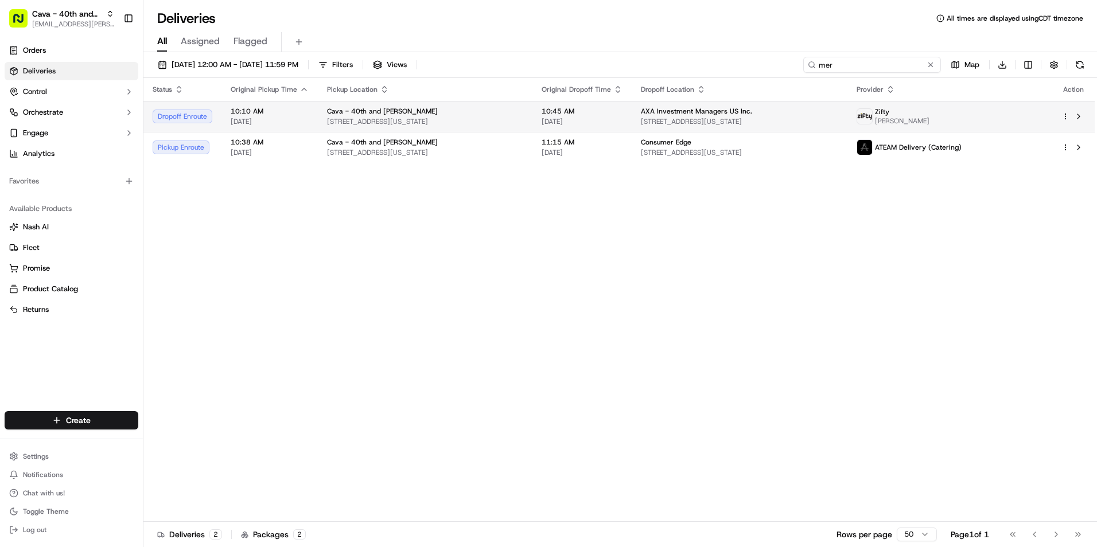
type input "mer"
click at [734, 114] on span "AXA Investment Managers US Inc." at bounding box center [696, 111] width 111 height 9
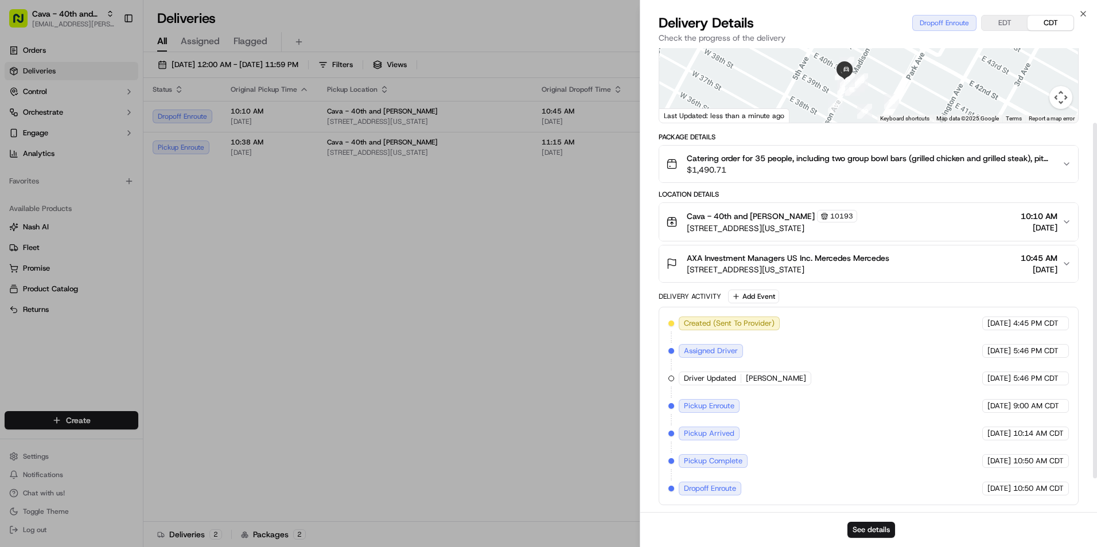
scroll to position [27, 0]
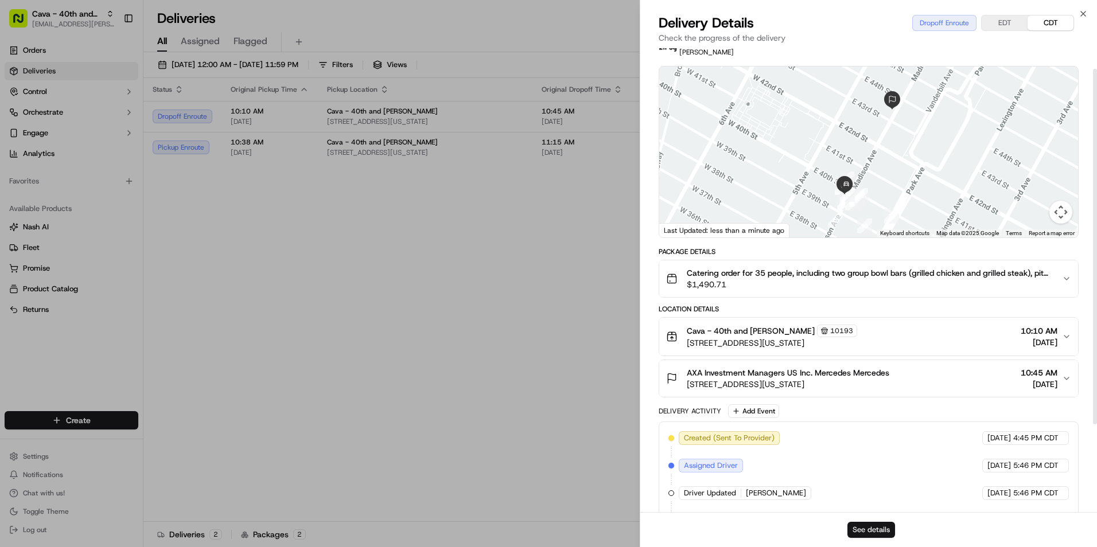
click at [884, 531] on button "See details" at bounding box center [871, 530] width 48 height 16
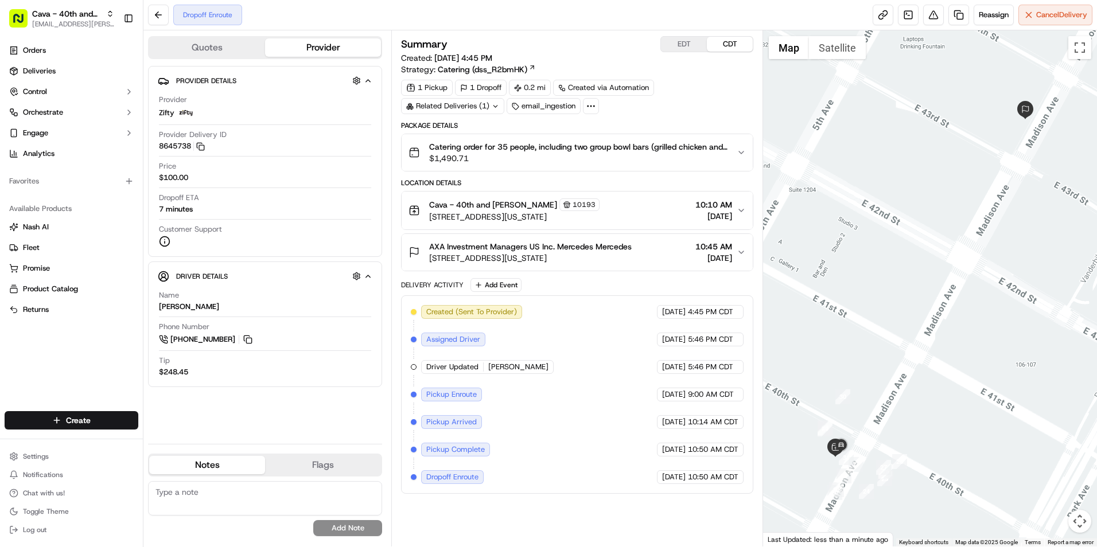
click at [686, 37] on button "EDT" at bounding box center [684, 44] width 46 height 15
click at [718, 49] on button "CDT" at bounding box center [730, 44] width 46 height 15
click at [721, 45] on button "CDT" at bounding box center [730, 44] width 46 height 15
click at [678, 42] on button "EDT" at bounding box center [684, 44] width 46 height 15
click at [153, 11] on button at bounding box center [158, 15] width 21 height 21
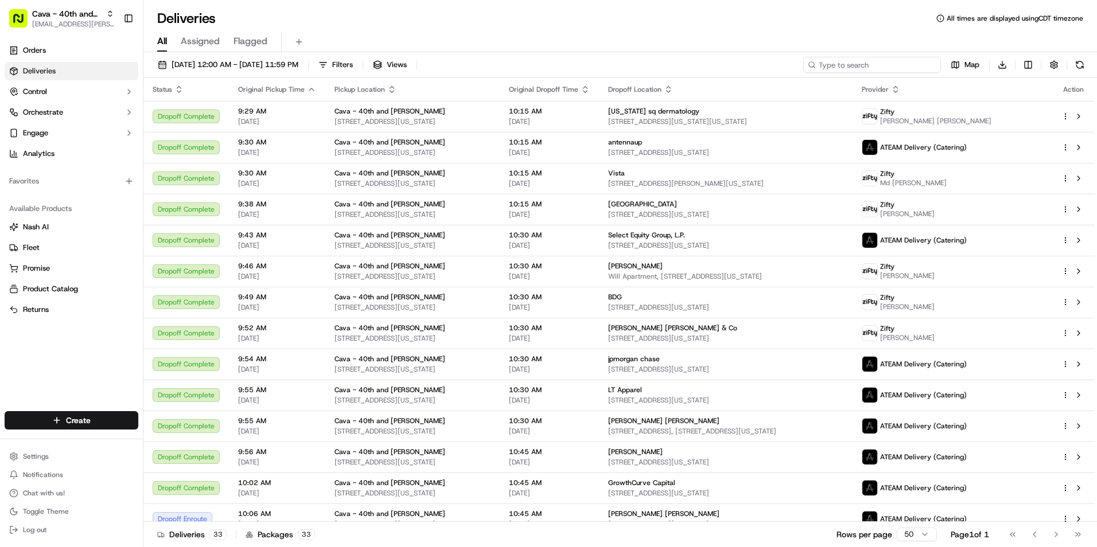
click at [878, 61] on input at bounding box center [872, 65] width 138 height 16
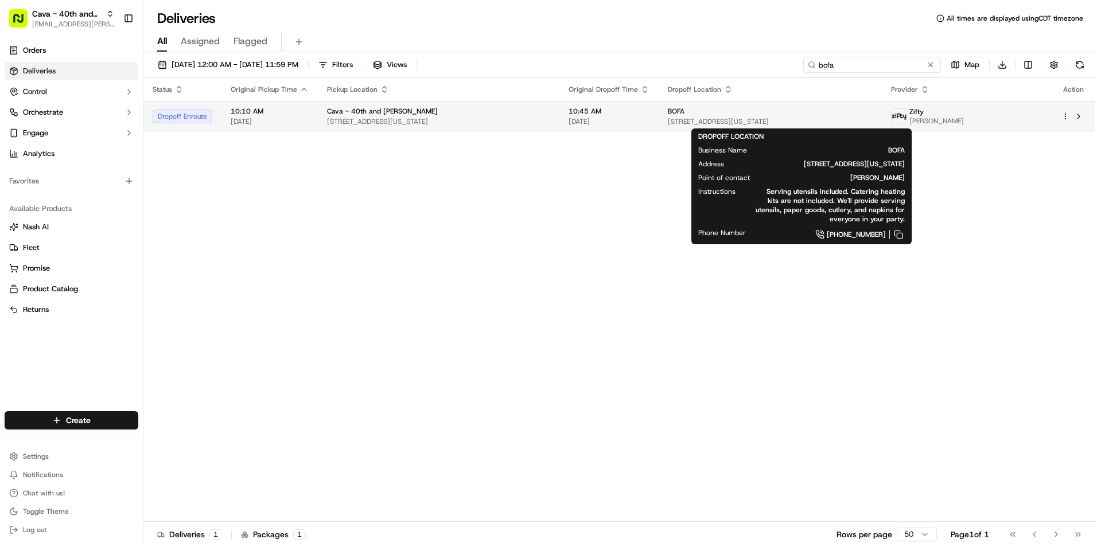
type input "bofa"
click at [776, 114] on div "BOFA" at bounding box center [770, 111] width 205 height 9
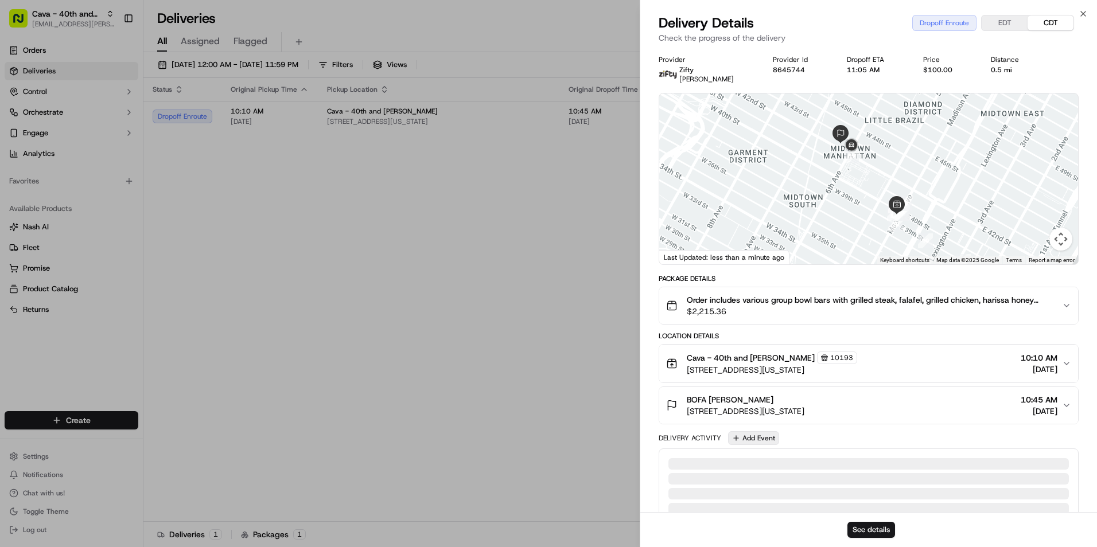
scroll to position [142, 0]
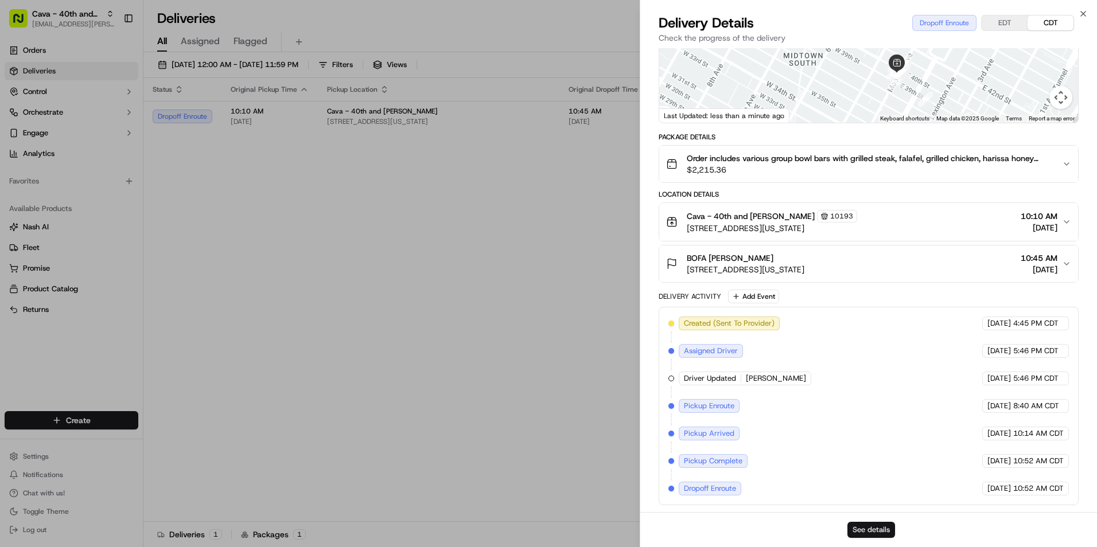
click at [873, 524] on button "See details" at bounding box center [871, 530] width 48 height 16
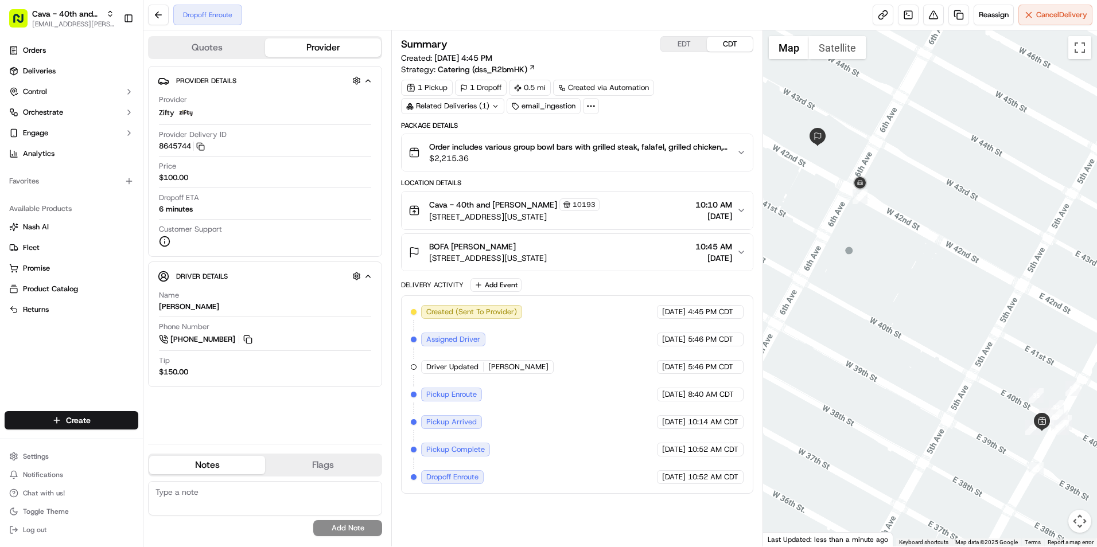
click at [685, 44] on button "EDT" at bounding box center [684, 44] width 46 height 15
